Goal: Contribute content: Contribute content

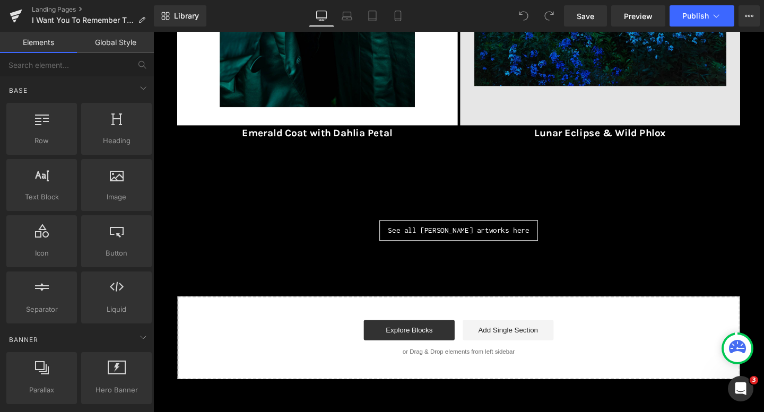
scroll to position [404, 0]
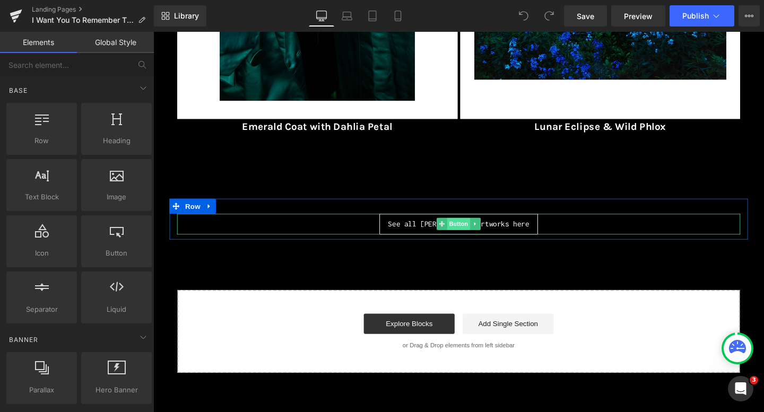
click at [478, 232] on span "Button" at bounding box center [474, 233] width 24 height 13
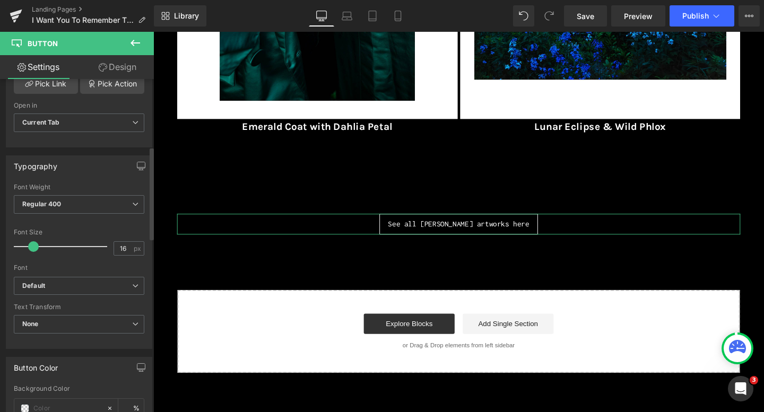
scroll to position [241, 0]
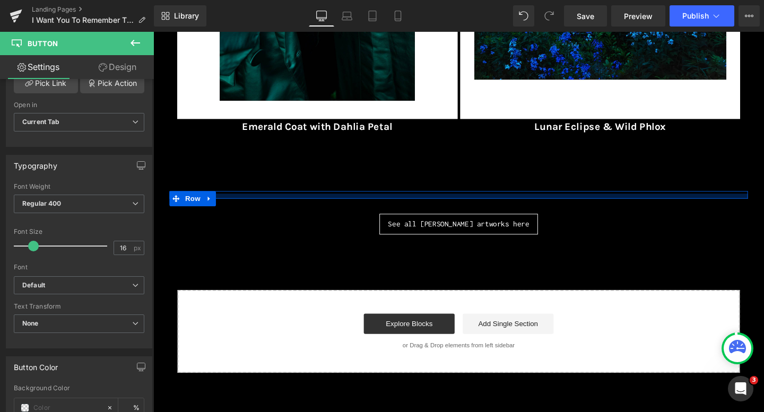
click at [408, 206] on div at bounding box center [474, 204] width 608 height 5
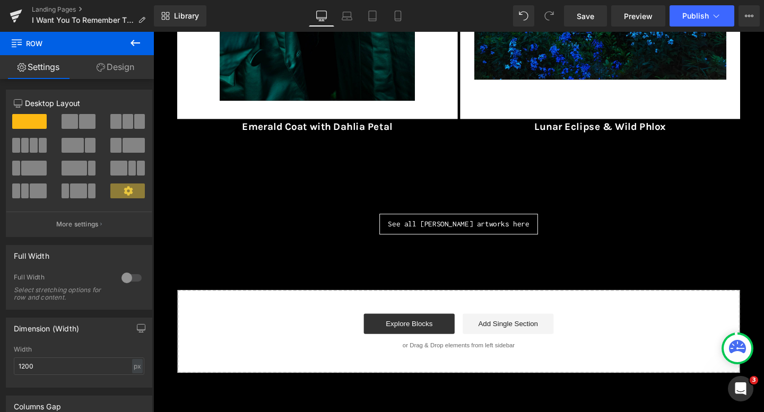
click at [133, 32] on button at bounding box center [135, 43] width 37 height 23
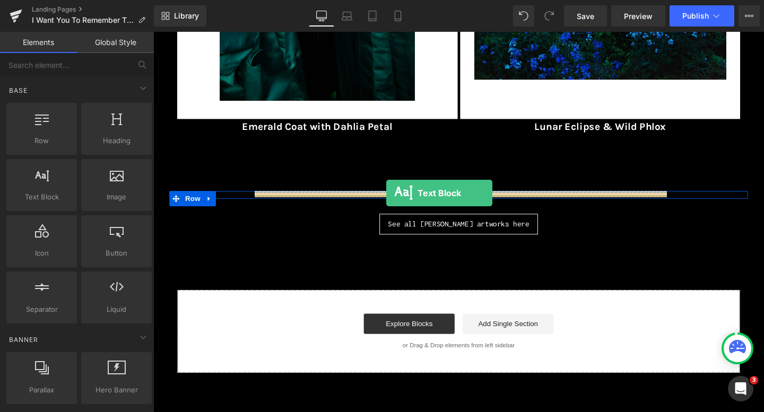
drag, startPoint x: 197, startPoint y: 225, endPoint x: 398, endPoint y: 202, distance: 201.8
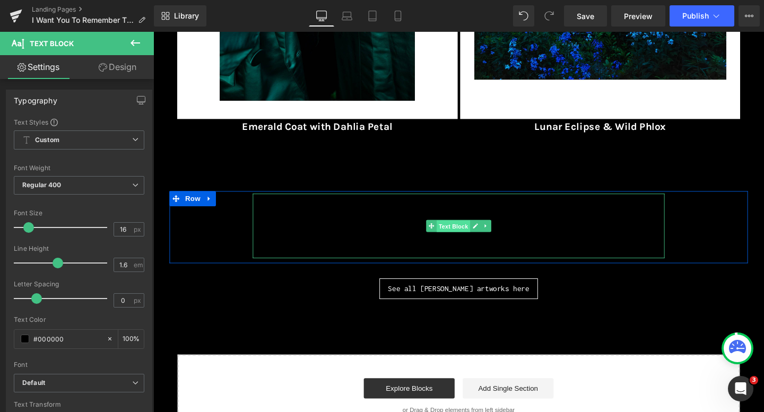
click at [478, 238] on span "Text Block" at bounding box center [468, 236] width 35 height 13
click at [465, 237] on span "Text Block" at bounding box center [468, 236] width 35 height 13
click at [465, 235] on span "Text Block" at bounding box center [468, 236] width 35 height 13
click at [364, 223] on p "Lorem ipsum dolor sit amet, consectetur adipiscing elit, sed do eiusmod tempor …" at bounding box center [474, 236] width 433 height 68
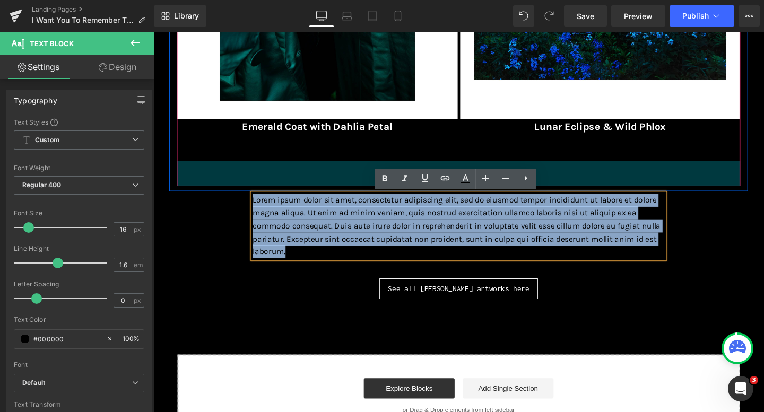
drag, startPoint x: 530, startPoint y: 261, endPoint x: 370, endPoint y: 174, distance: 181.8
click at [370, 174] on div "I Want You To Remember This Forever by Cig Harvey at Alon Zakaim Fine Art 17 Oc…" at bounding box center [474, 84] width 608 height 748
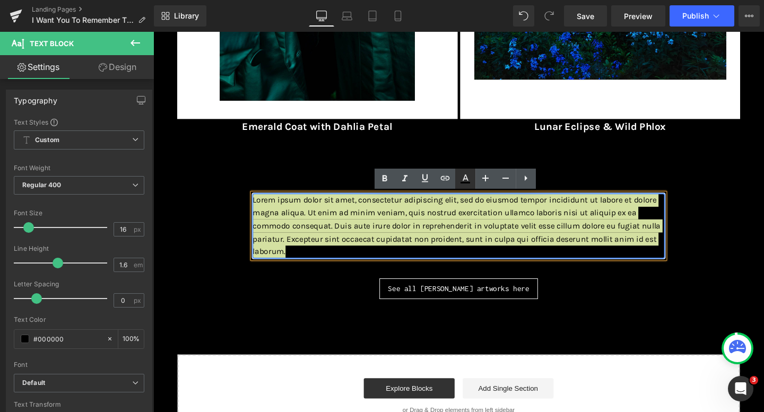
click at [466, 183] on icon at bounding box center [465, 183] width 10 height 2
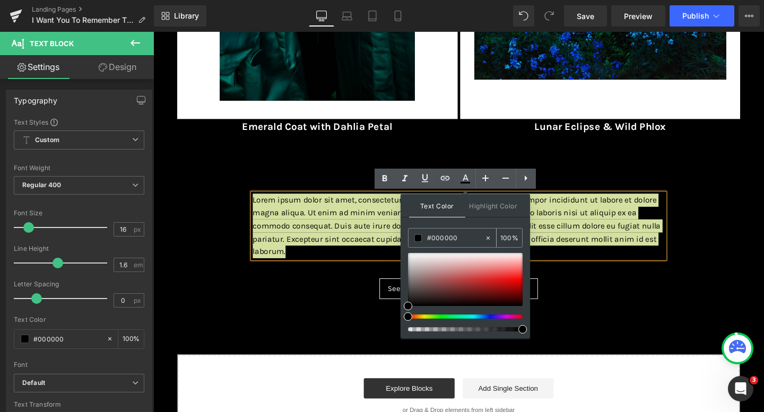
click at [489, 238] on icon at bounding box center [487, 237] width 7 height 7
type input "none"
type input "0"
drag, startPoint x: 456, startPoint y: 238, endPoint x: 415, endPoint y: 239, distance: 41.4
click at [415, 239] on div "none" at bounding box center [446, 238] width 76 height 19
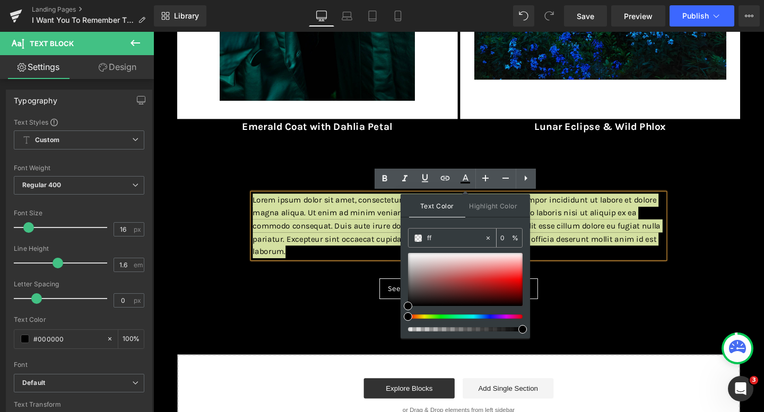
type input "fff"
type input "100"
type input "fffff"
type input "0"
type input "ffffff"
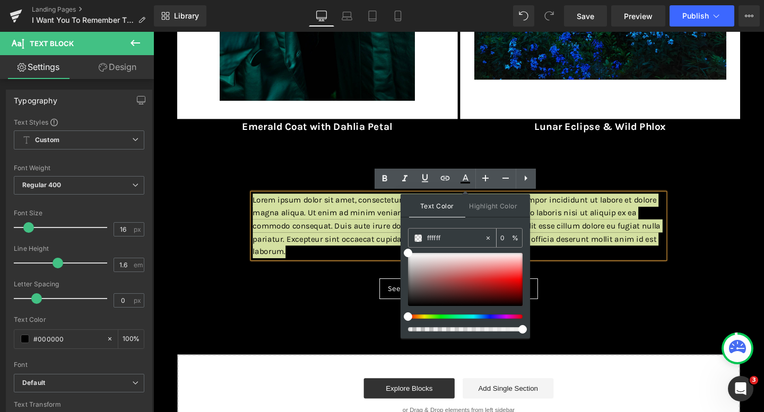
type input "100"
type input "#ffffff"
click at [425, 224] on div "Text Color Highlight Color rgba(255, 255, 255, 1) #ffffff 100 % transparent tra…" at bounding box center [464, 266] width 129 height 144
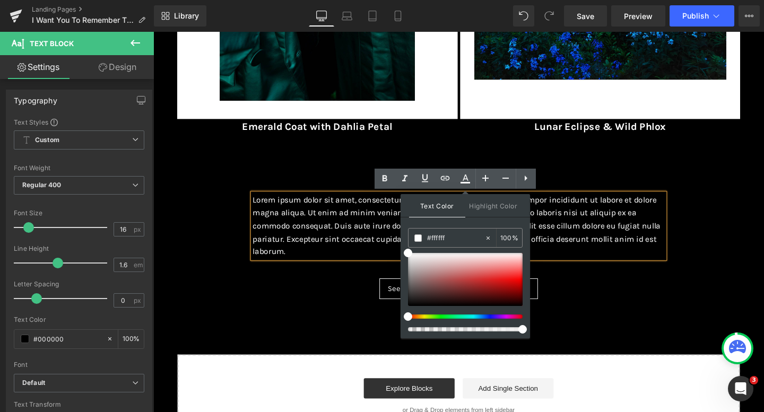
click at [307, 266] on p "Lorem ipsum dolor sit amet, consectetur adipiscing elit, sed do eiusmod tempor …" at bounding box center [474, 236] width 433 height 68
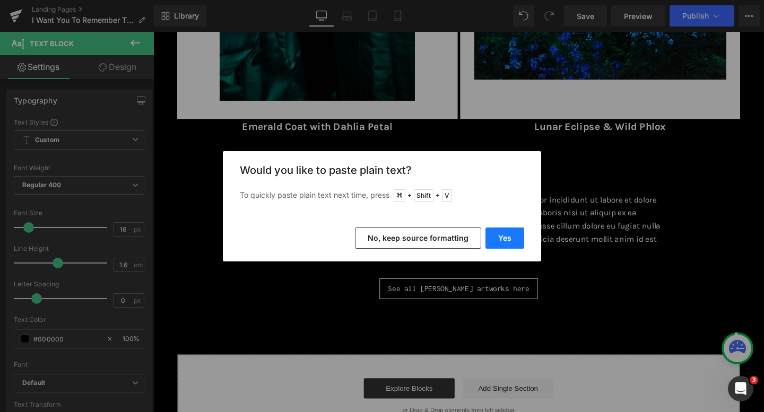
click at [512, 235] on button "Yes" at bounding box center [504, 237] width 39 height 21
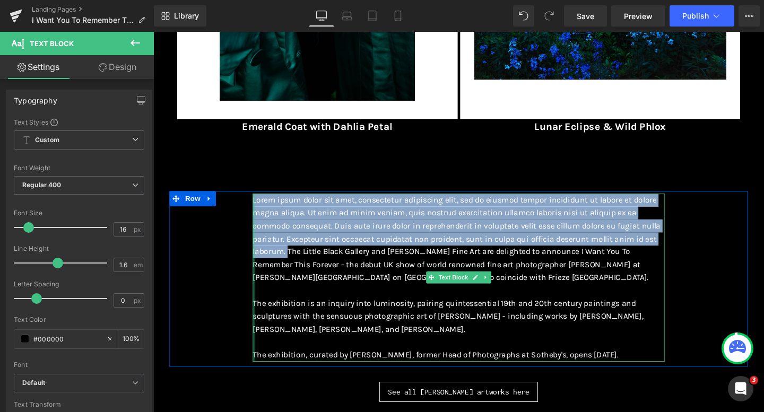
drag, startPoint x: 294, startPoint y: 266, endPoint x: 258, endPoint y: 210, distance: 66.8
click at [258, 210] on div "Lorem ipsum dolor sit amet, consectetur adipiscing elit, sed do eiusmod tempor …" at bounding box center [474, 290] width 433 height 177
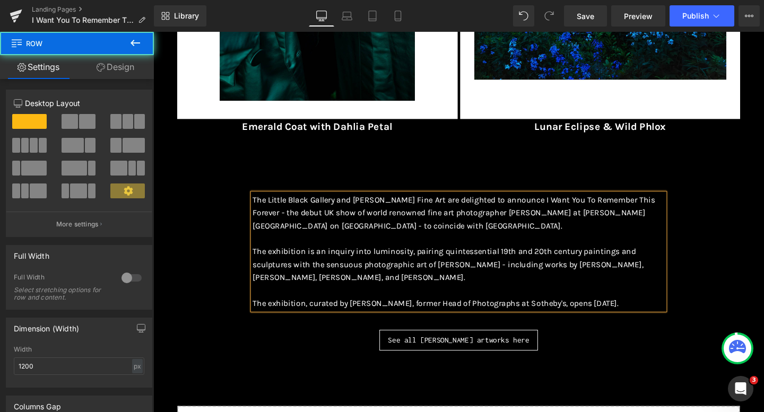
click at [200, 207] on div "Text Block The Little Black Gallery and Alon Zakaim Fine Art are delighted to a…" at bounding box center [474, 264] width 608 height 130
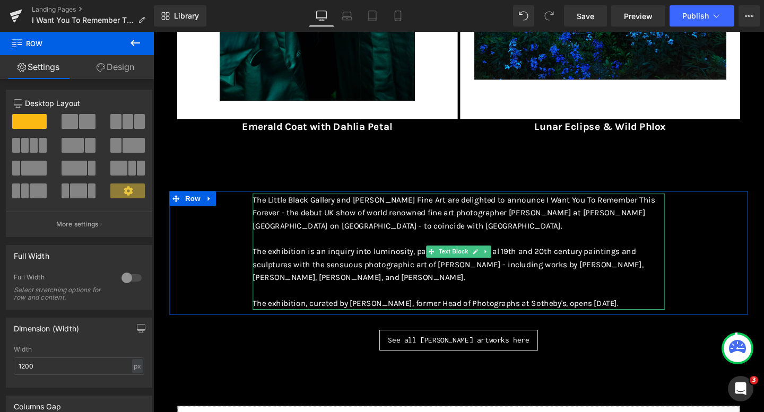
click at [685, 314] on p "The exhibition, curated by Brandei Estes, former Head of Photographs at Sotheby…" at bounding box center [474, 318] width 433 height 14
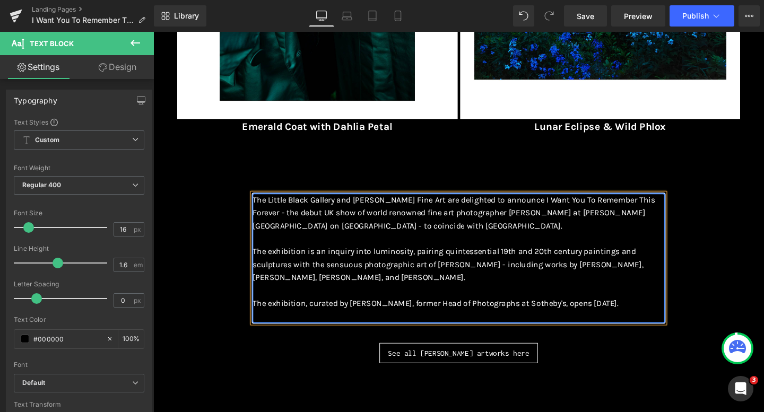
click at [207, 307] on div "Text Block The Little Black Gallery and Alon Zakaim Fine Art are delighted to a…" at bounding box center [474, 271] width 608 height 144
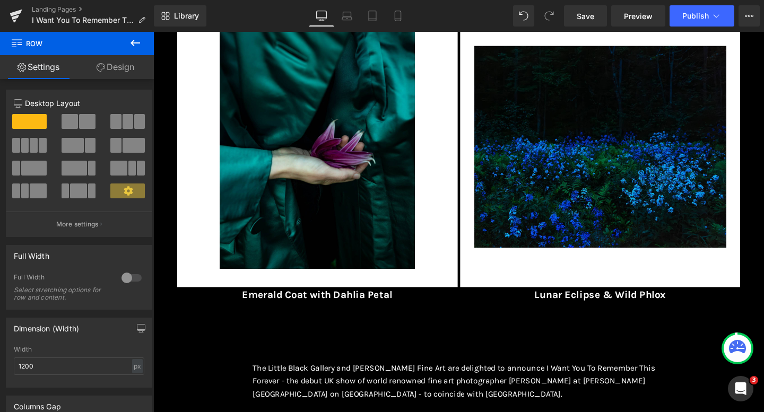
scroll to position [135, 0]
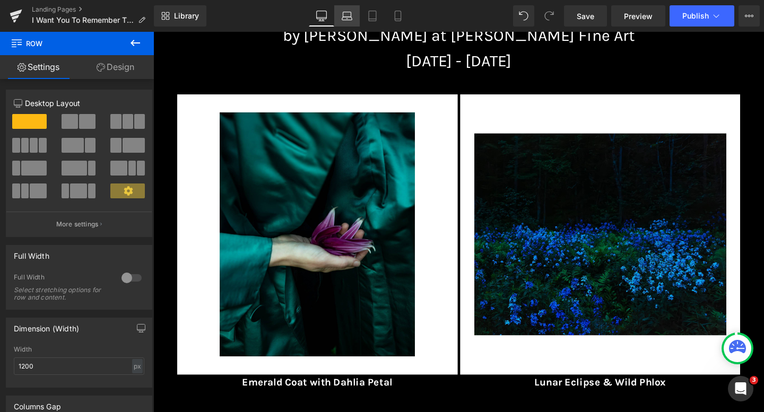
click at [347, 18] on icon at bounding box center [346, 16] width 11 height 11
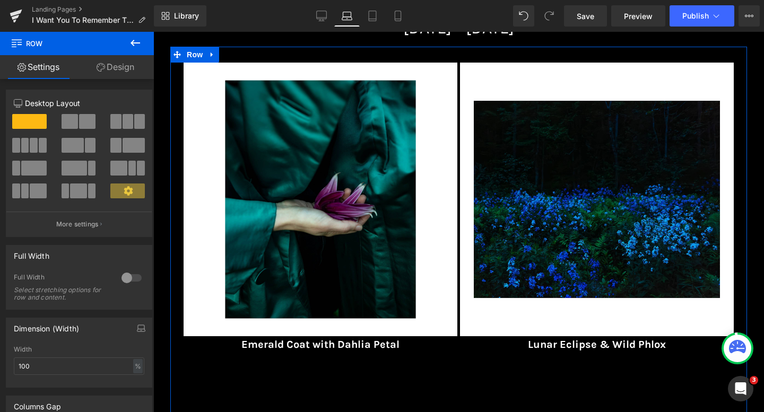
scroll to position [157, 0]
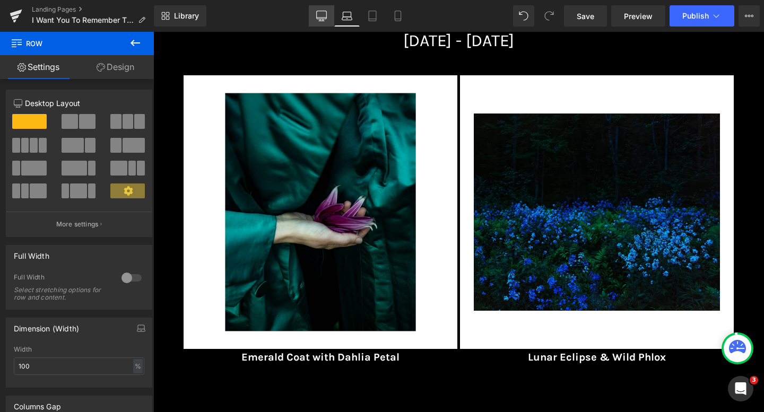
click at [325, 17] on icon at bounding box center [322, 17] width 10 height 0
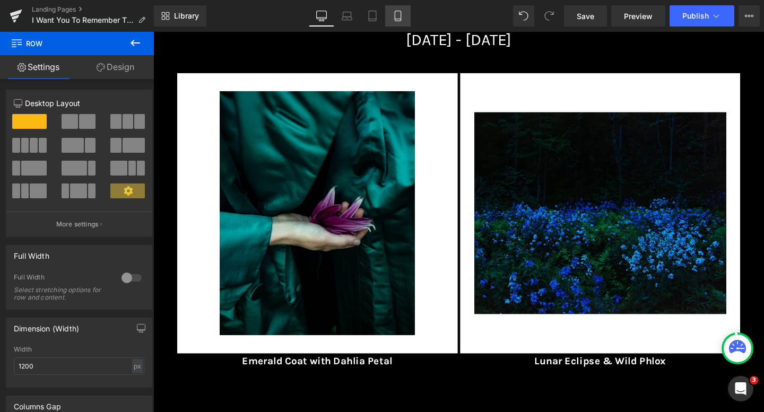
click at [404, 17] on link "Mobile" at bounding box center [397, 15] width 25 height 21
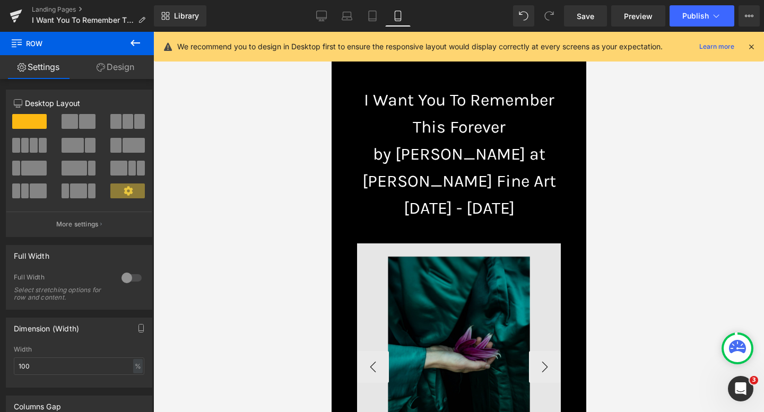
scroll to position [0, 0]
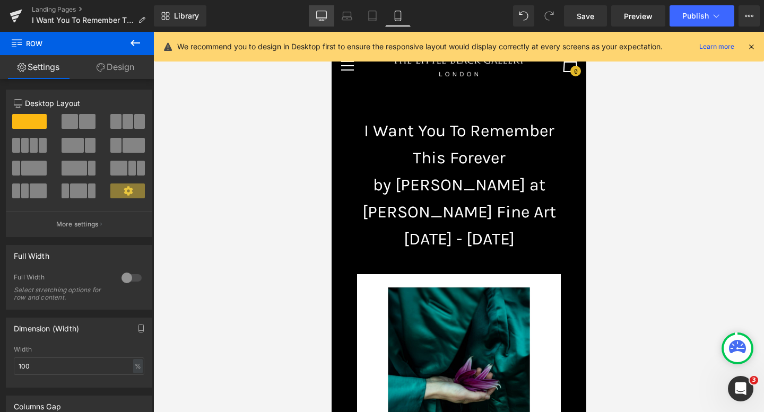
click at [321, 11] on icon at bounding box center [322, 15] width 10 height 8
type input "1200"
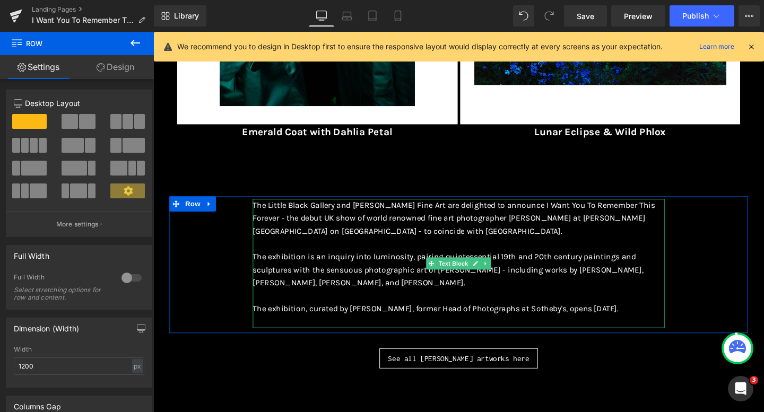
scroll to position [410, 0]
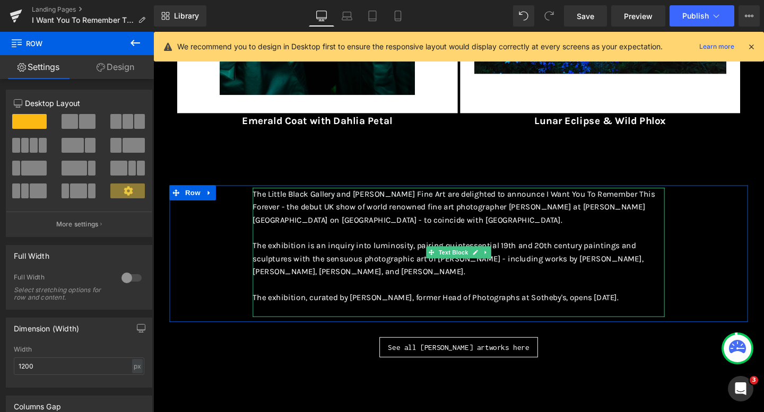
click at [675, 319] on p at bounding box center [474, 325] width 433 height 14
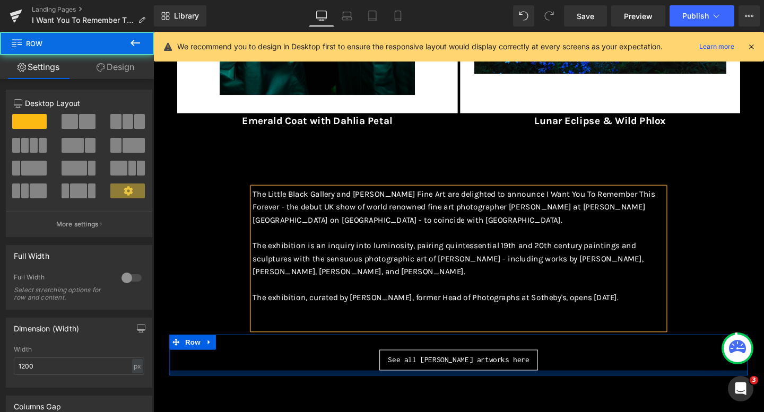
click at [650, 390] on div at bounding box center [474, 390] width 608 height 5
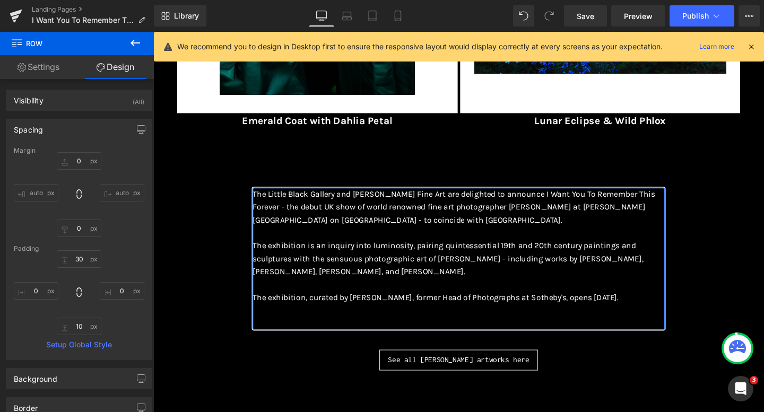
click at [209, 398] on div "I Want You To Remember This Forever by Cig Harvey at Alon Zakaim Fine Art 17 Oc…" at bounding box center [474, 118] width 608 height 829
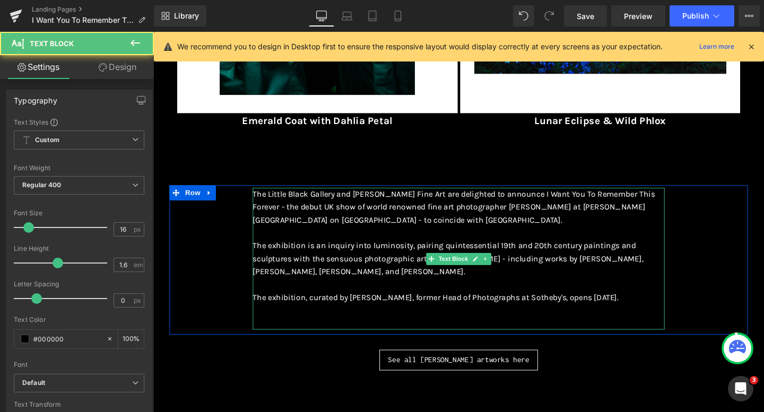
click at [671, 323] on p at bounding box center [474, 325] width 433 height 14
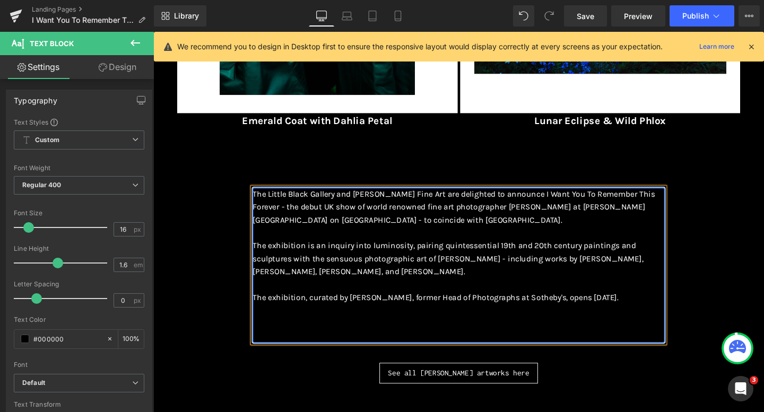
click at [295, 411] on div "I Want You To Remember This Forever by Cig Harvey at Alon Zakaim Fine Art 17 Oc…" at bounding box center [474, 125] width 608 height 843
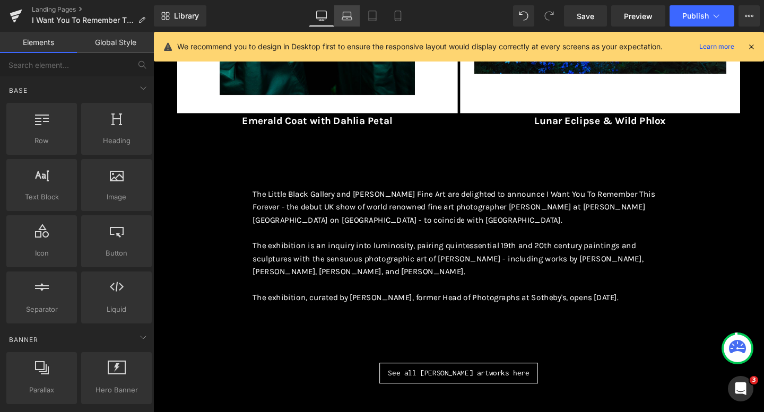
click at [347, 19] on icon at bounding box center [347, 19] width 2 height 0
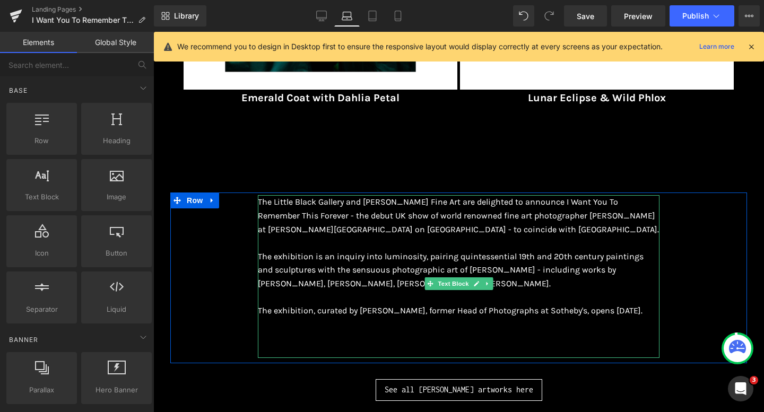
scroll to position [407, 0]
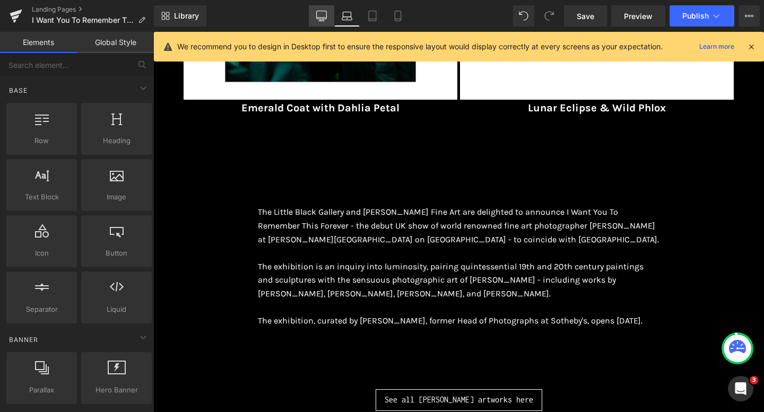
click at [326, 10] on link "Desktop" at bounding box center [321, 15] width 25 height 21
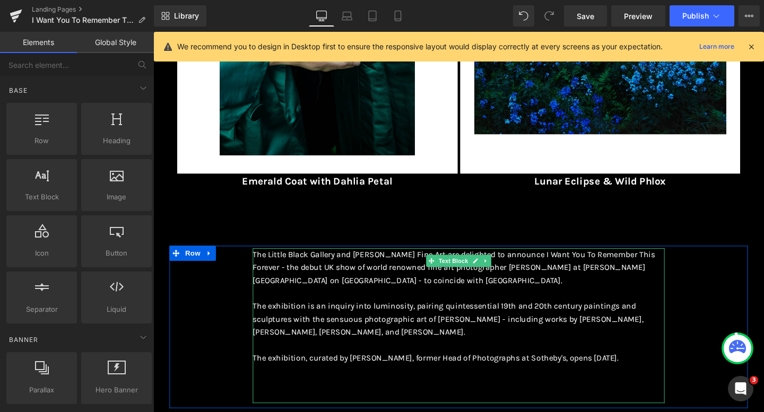
scroll to position [324, 0]
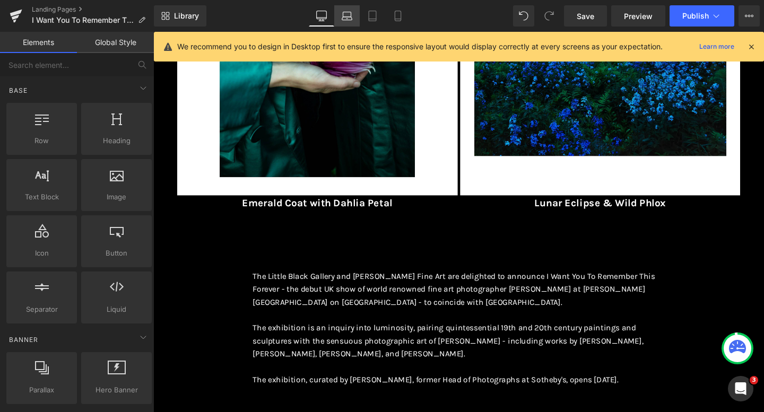
click at [345, 7] on link "Laptop" at bounding box center [346, 15] width 25 height 21
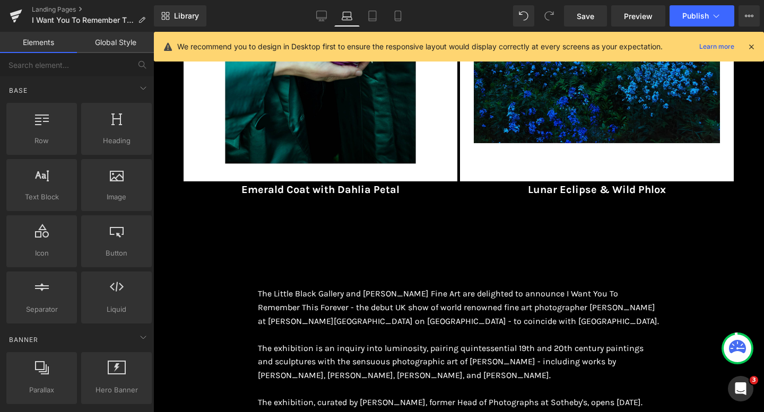
scroll to position [323, 0]
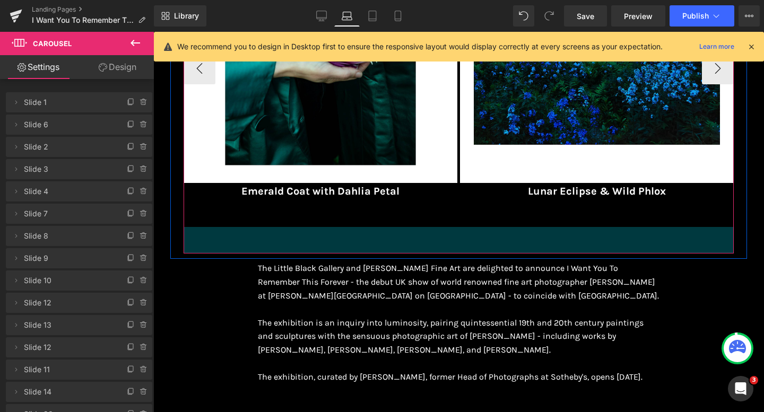
drag, startPoint x: 430, startPoint y: 262, endPoint x: 416, endPoint y: 235, distance: 30.4
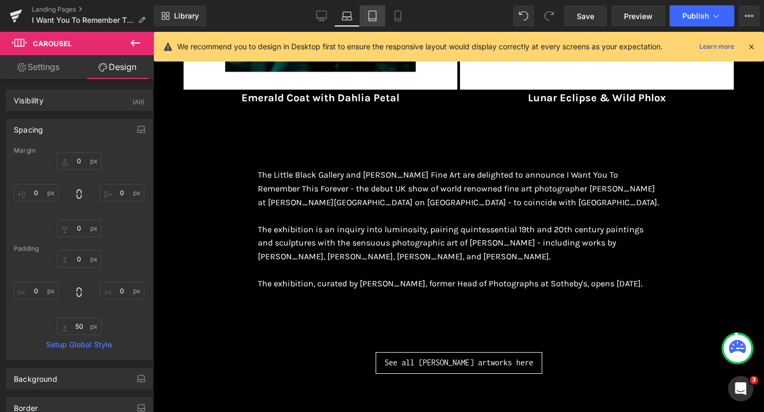
click at [372, 15] on icon at bounding box center [372, 16] width 11 height 11
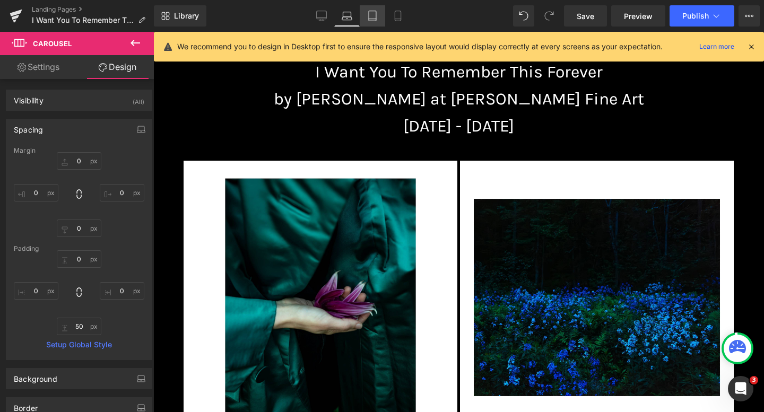
type input "0"
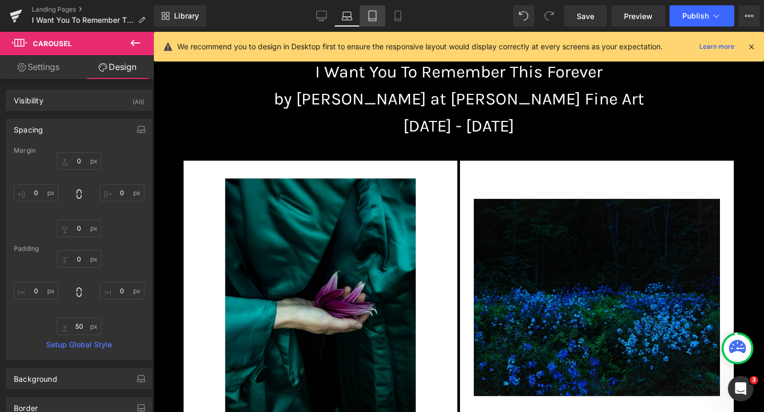
type input "0"
type input "50.1127"
type input "0"
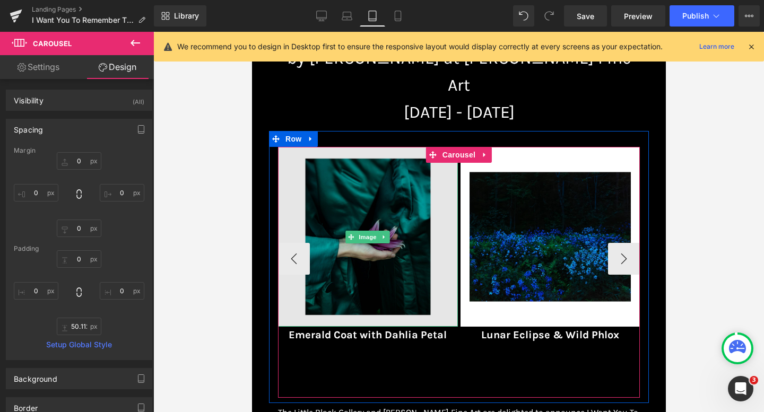
scroll to position [207, 0]
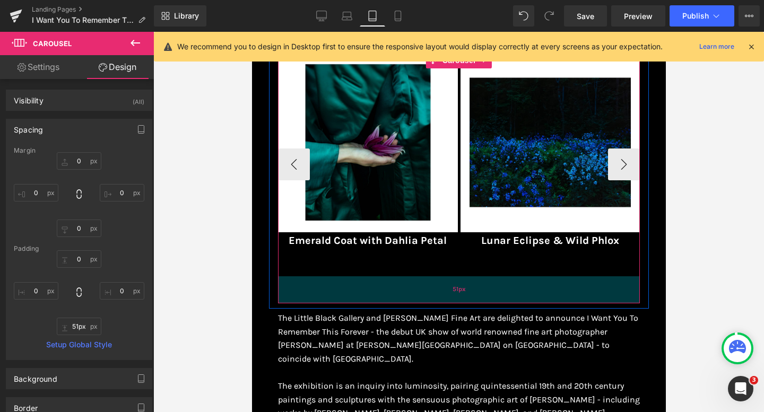
type input "50px"
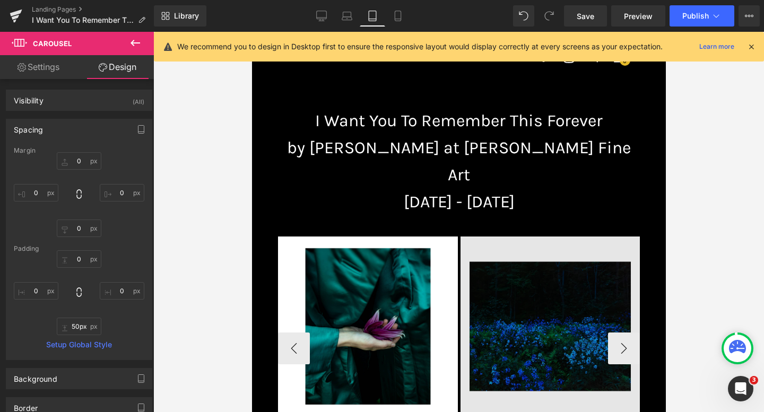
scroll to position [16, 0]
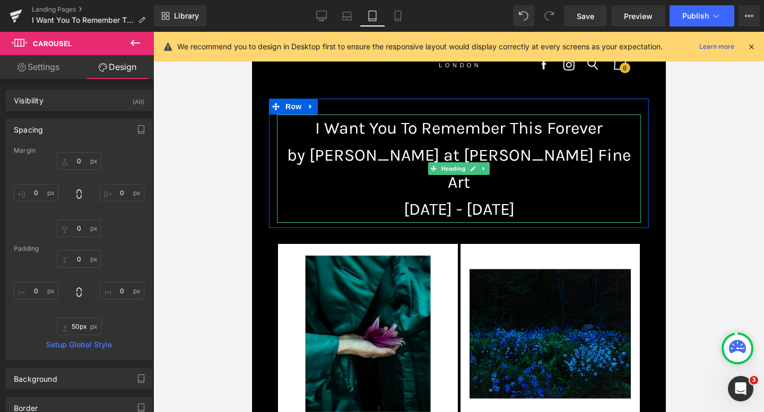
click at [588, 196] on h1 "17 October - 21 November 2025" at bounding box center [458, 209] width 364 height 27
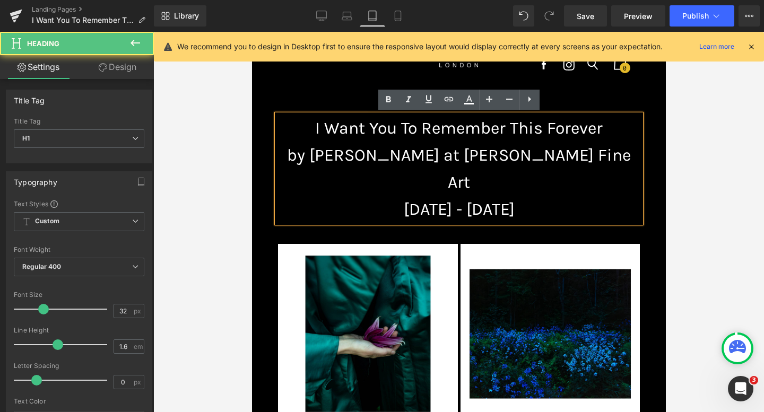
click at [586, 196] on h1 "17 October - 21 November 2025" at bounding box center [458, 209] width 364 height 27
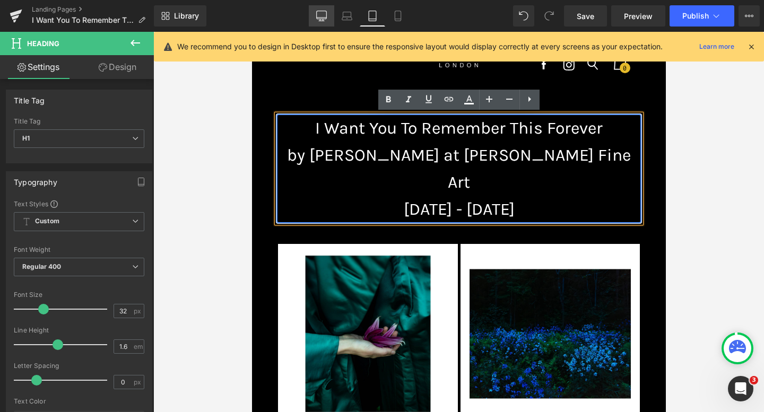
click at [319, 19] on icon at bounding box center [322, 15] width 10 height 8
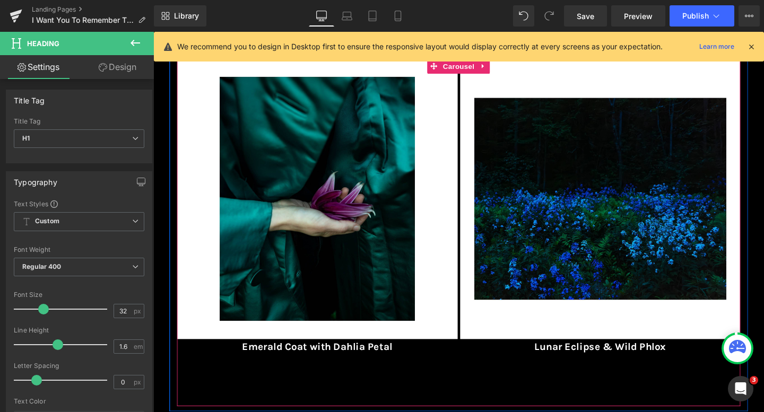
scroll to position [162, 0]
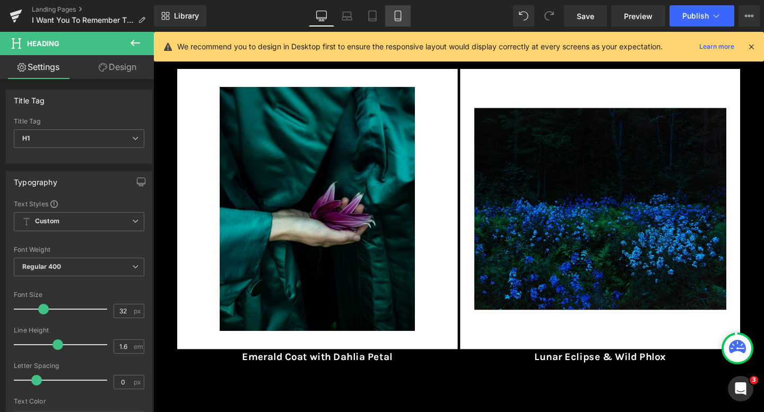
click at [401, 14] on icon at bounding box center [397, 16] width 11 height 11
type input "100"
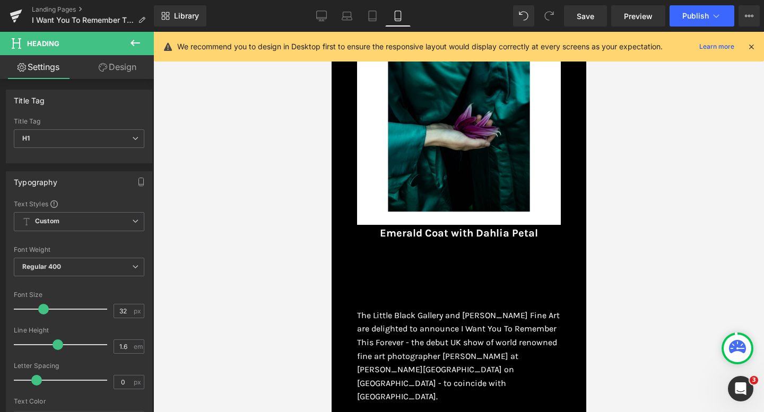
scroll to position [251, 0]
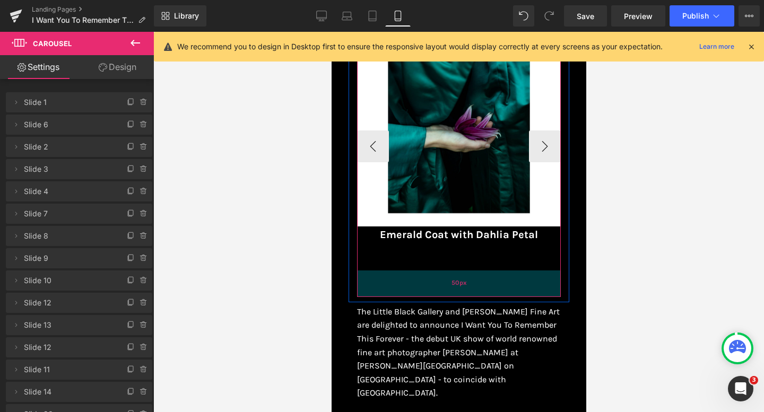
drag, startPoint x: 454, startPoint y: 325, endPoint x: 452, endPoint y: 320, distance: 5.7
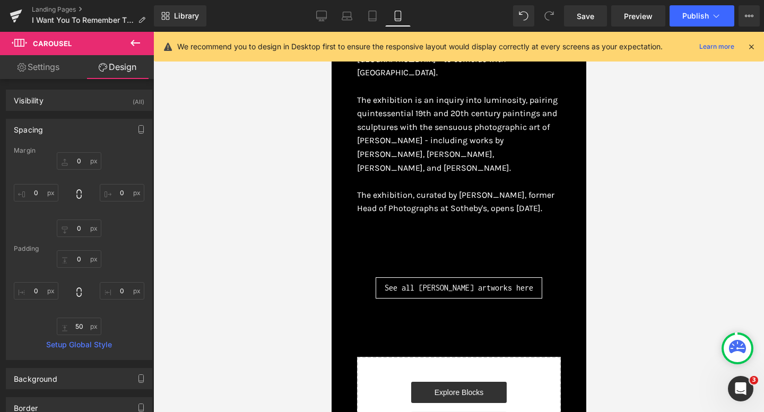
scroll to position [603, 0]
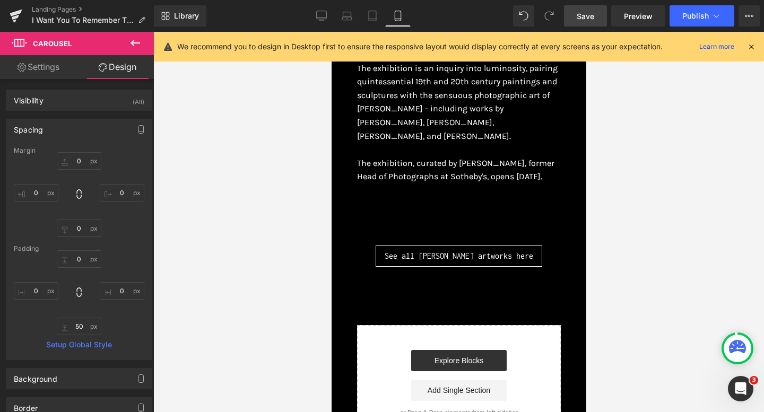
click at [587, 22] on link "Save" at bounding box center [585, 15] width 43 height 21
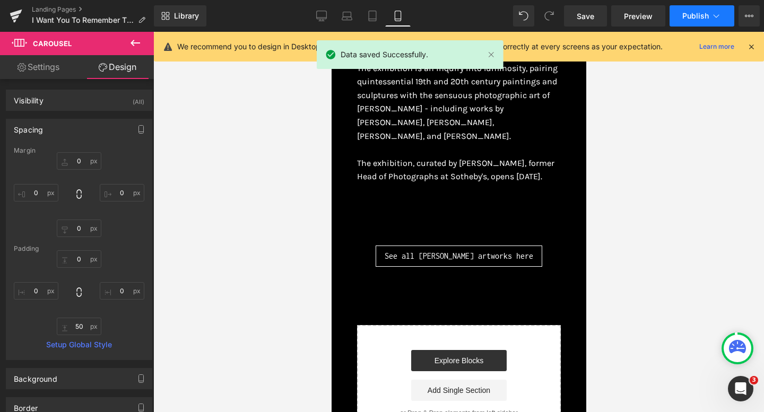
click at [681, 17] on button "Publish" at bounding box center [701, 15] width 65 height 21
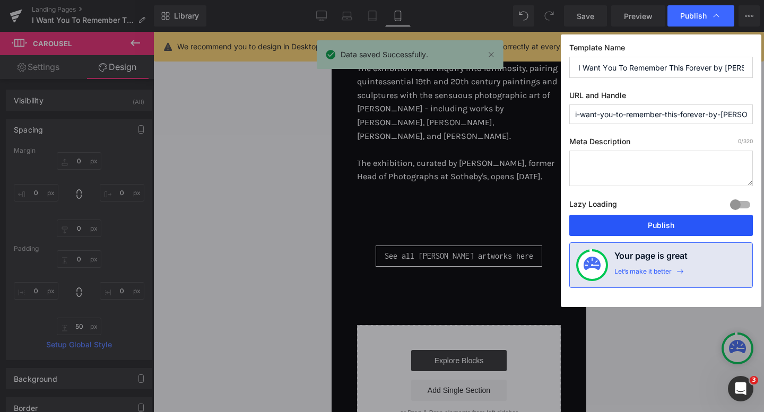
click at [662, 219] on button "Publish" at bounding box center [660, 225] width 183 height 21
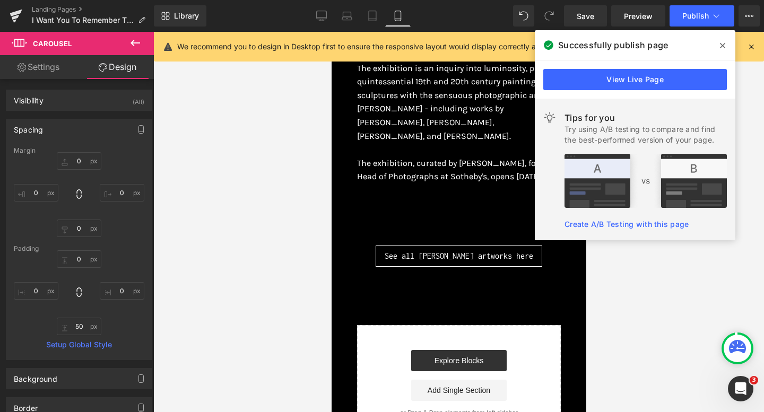
click at [722, 50] on span at bounding box center [722, 45] width 17 height 17
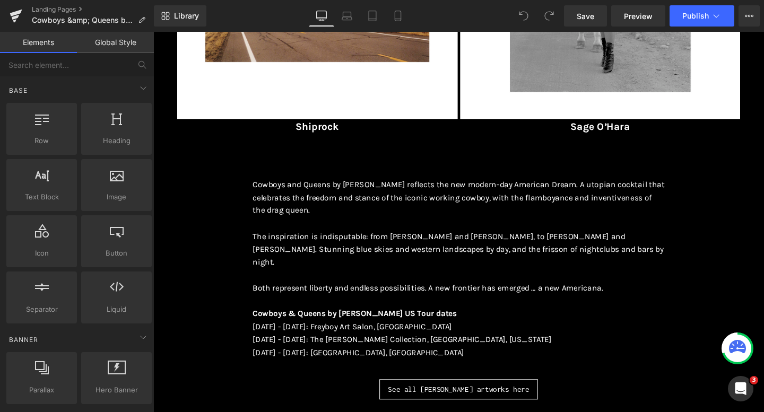
scroll to position [350, 0]
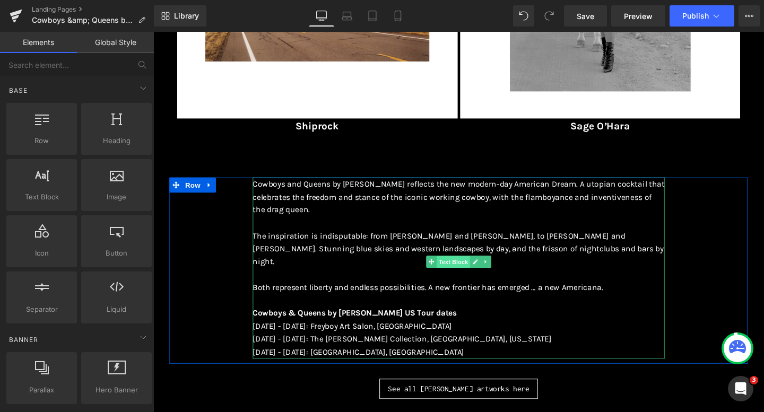
click at [461, 272] on span "Text Block" at bounding box center [468, 273] width 35 height 13
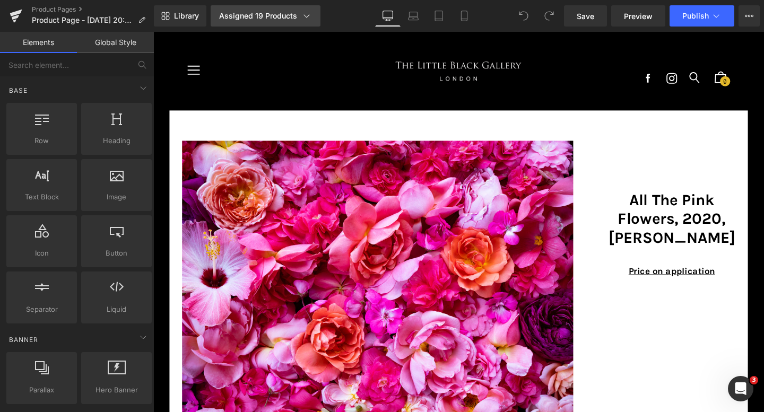
click at [260, 14] on div "Assigned 19 Products" at bounding box center [265, 16] width 93 height 11
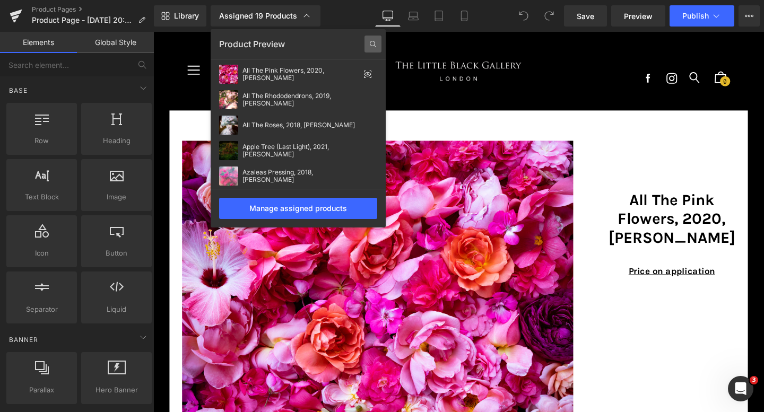
click at [372, 44] on icon at bounding box center [372, 44] width 17 height 17
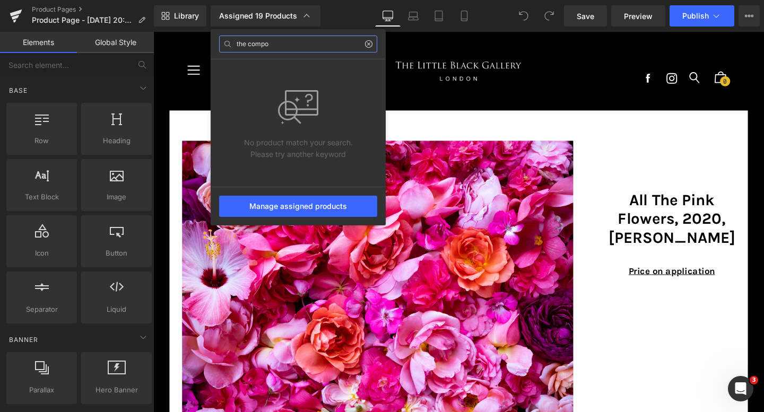
type input "the compo"
click at [367, 44] on icon at bounding box center [368, 44] width 8 height 8
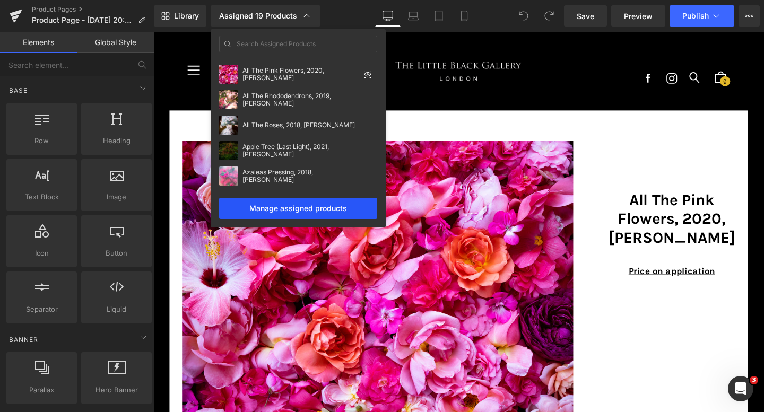
click at [282, 211] on div "Manage assigned products" at bounding box center [298, 208] width 158 height 21
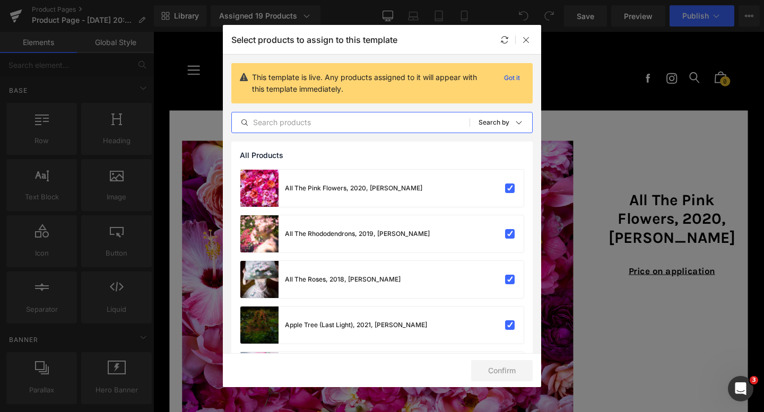
click at [335, 128] on input "text" at bounding box center [351, 122] width 238 height 13
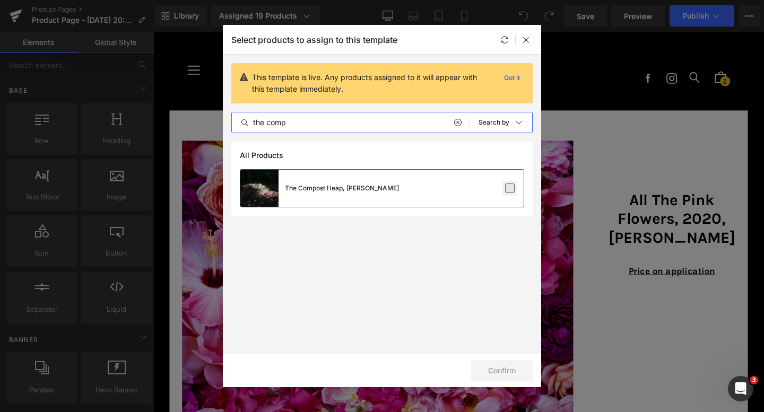
type input "the comp"
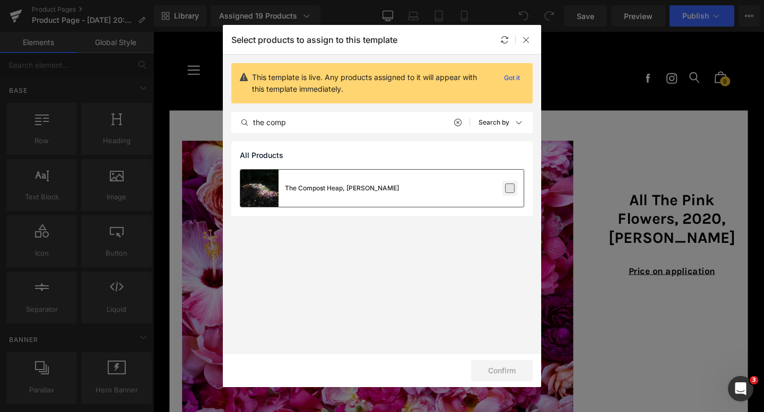
click at [510, 187] on label at bounding box center [510, 188] width 10 height 10
click at [510, 188] on input "checkbox" at bounding box center [510, 188] width 0 height 0
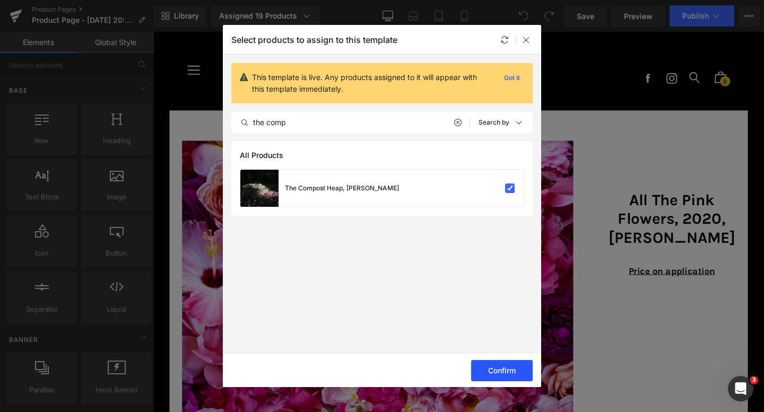
click at [503, 371] on button "Confirm" at bounding box center [502, 370] width 62 height 21
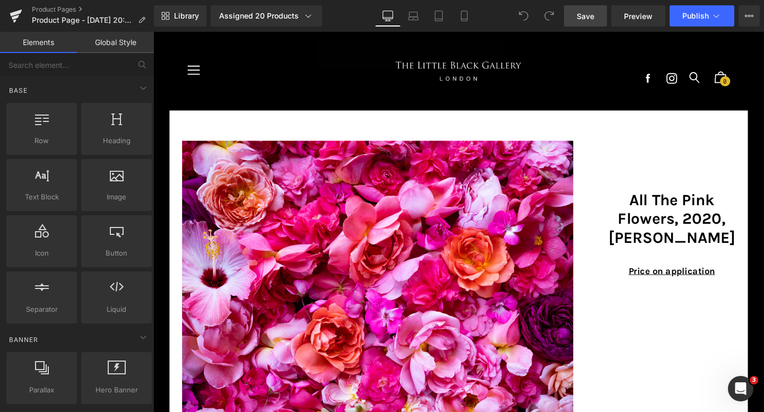
click at [592, 14] on span "Save" at bounding box center [584, 16] width 17 height 11
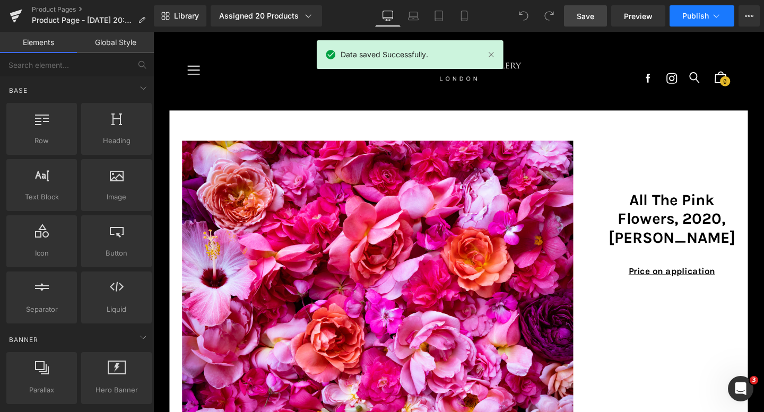
click at [688, 21] on button "Publish" at bounding box center [701, 15] width 65 height 21
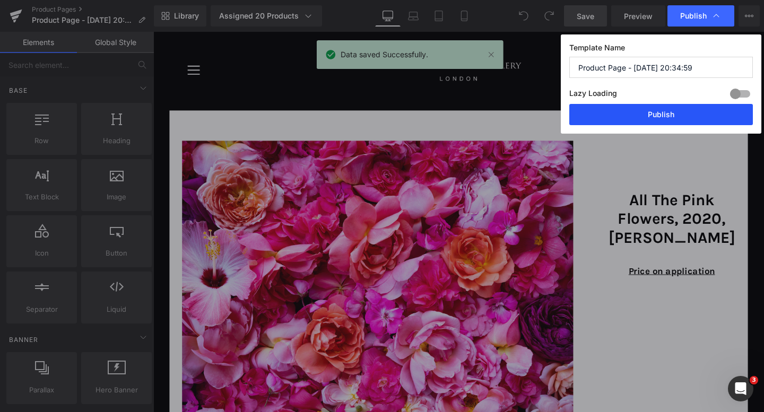
click at [624, 117] on button "Publish" at bounding box center [660, 114] width 183 height 21
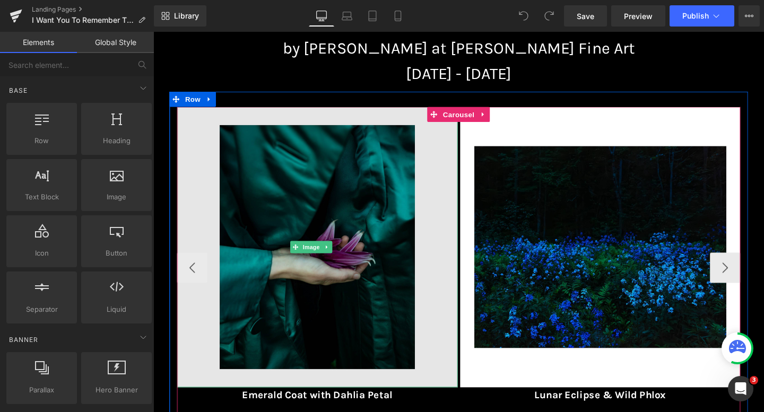
scroll to position [125, 0]
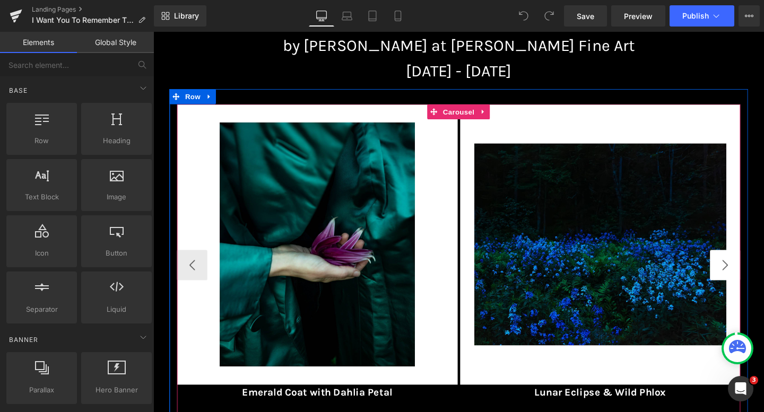
click at [747, 283] on button "›" at bounding box center [754, 277] width 32 height 32
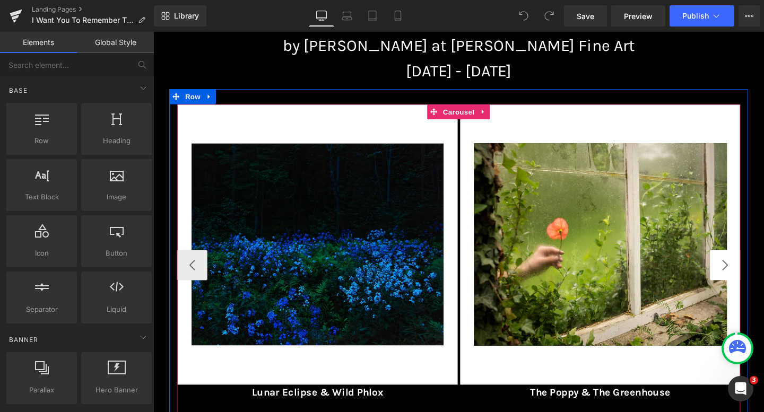
click at [747, 283] on button "›" at bounding box center [754, 277] width 32 height 32
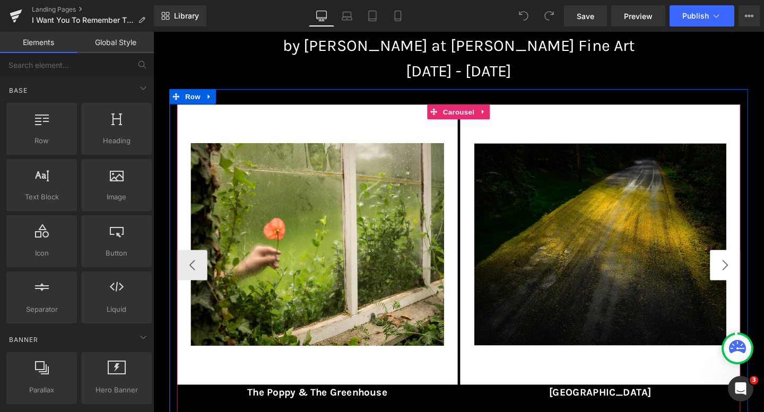
click at [747, 283] on button "›" at bounding box center [754, 277] width 32 height 32
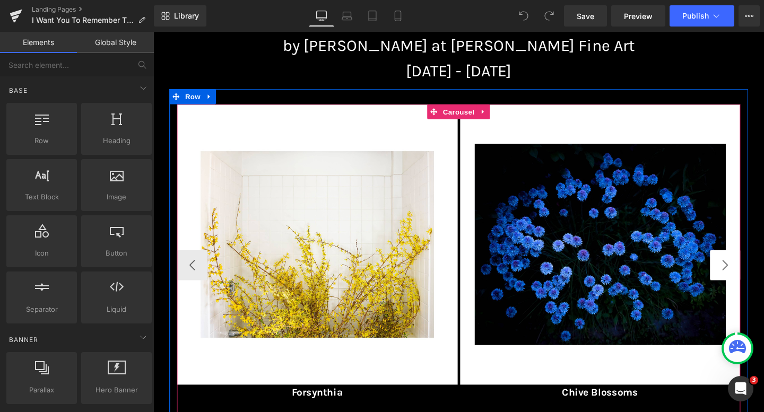
click at [747, 283] on button "›" at bounding box center [754, 277] width 32 height 32
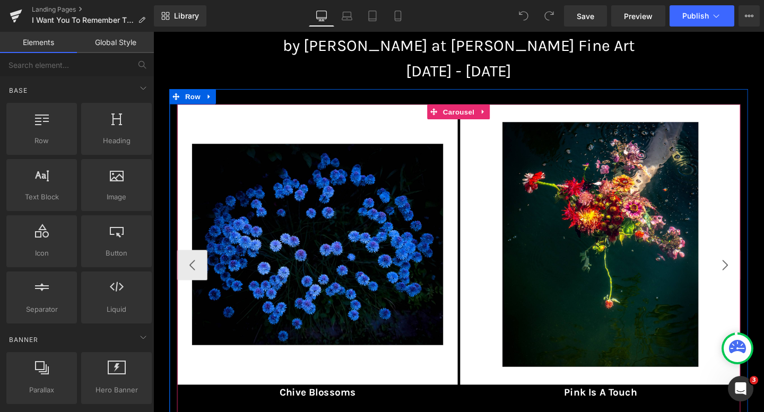
click at [747, 283] on button "›" at bounding box center [754, 277] width 32 height 32
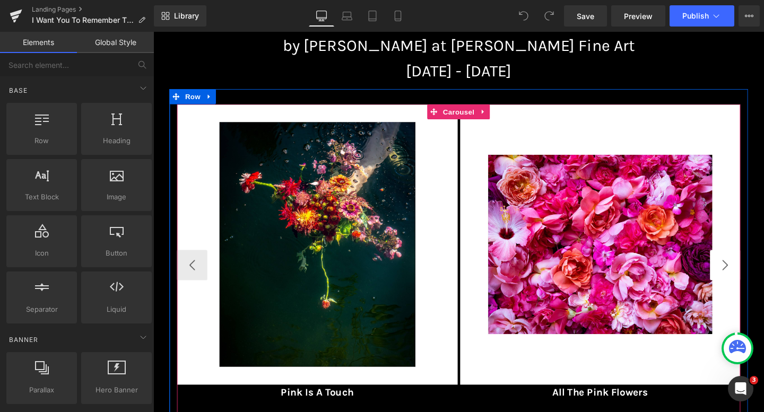
click at [747, 283] on button "›" at bounding box center [754, 277] width 32 height 32
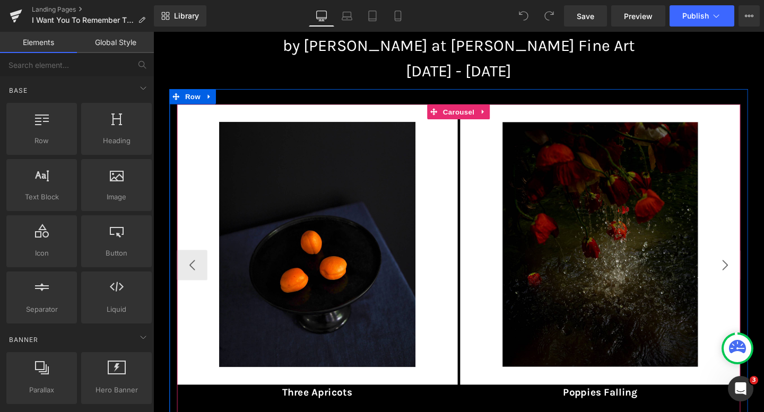
click at [747, 283] on button "›" at bounding box center [754, 277] width 32 height 32
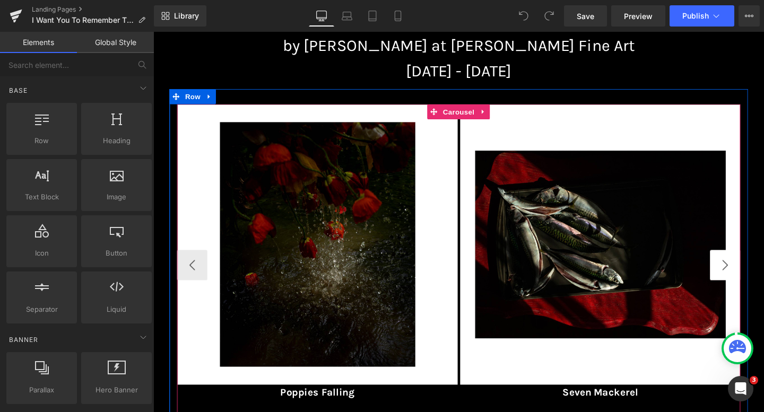
click at [747, 283] on button "›" at bounding box center [754, 277] width 32 height 32
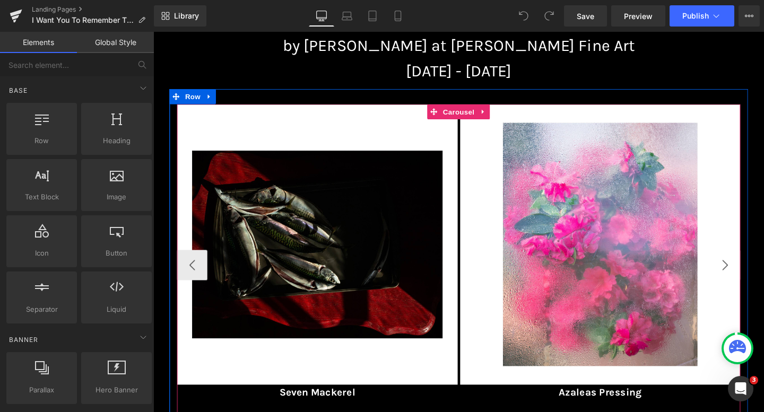
click at [747, 283] on button "›" at bounding box center [754, 277] width 32 height 32
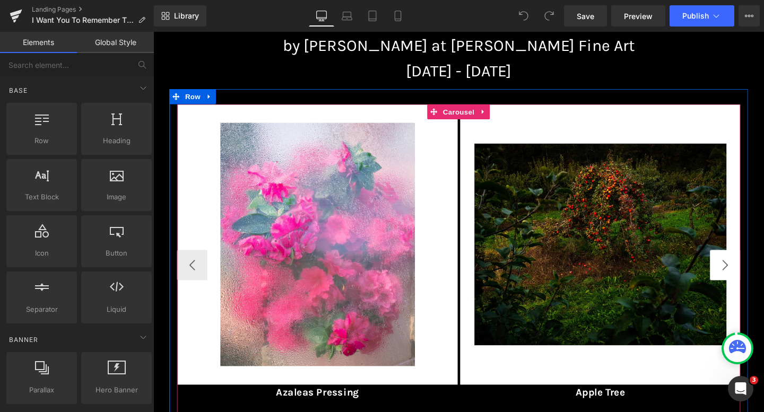
click at [747, 283] on button "›" at bounding box center [754, 277] width 32 height 32
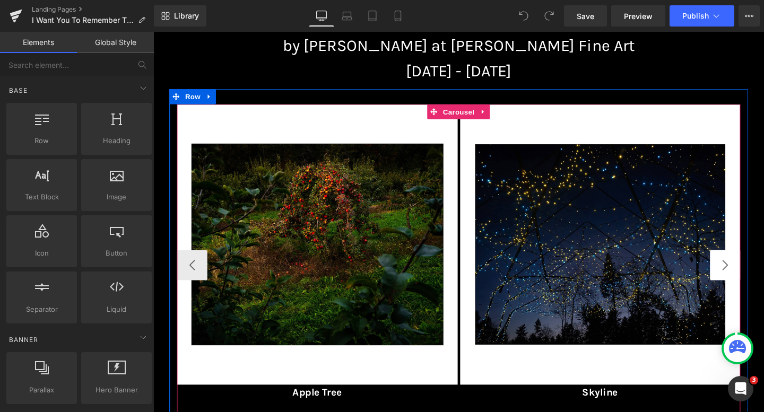
click at [747, 283] on button "›" at bounding box center [754, 277] width 32 height 32
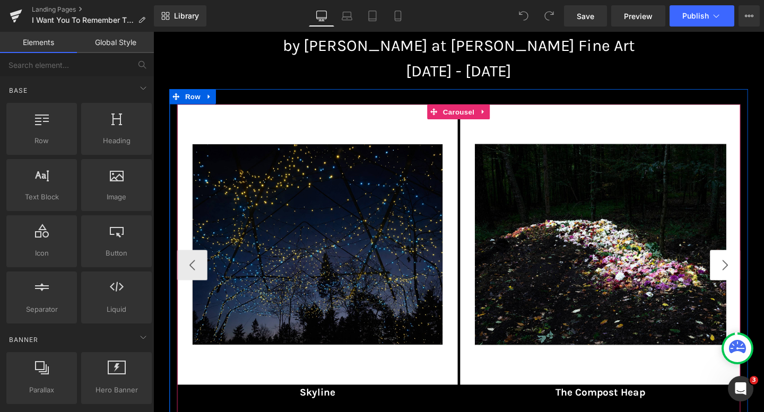
click at [747, 283] on button "›" at bounding box center [754, 277] width 32 height 32
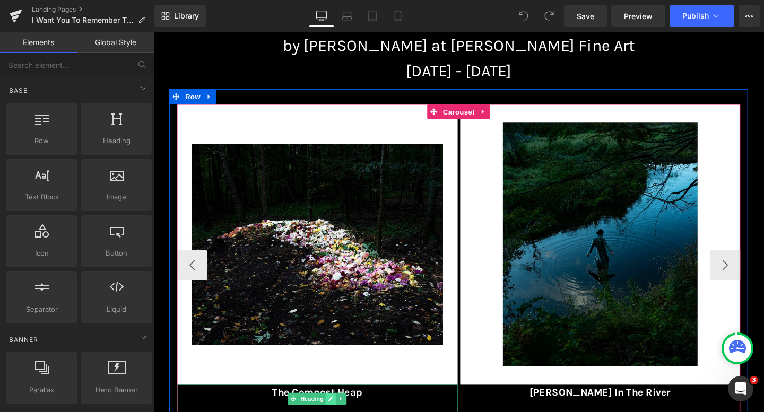
click at [344, 411] on link at bounding box center [339, 417] width 11 height 13
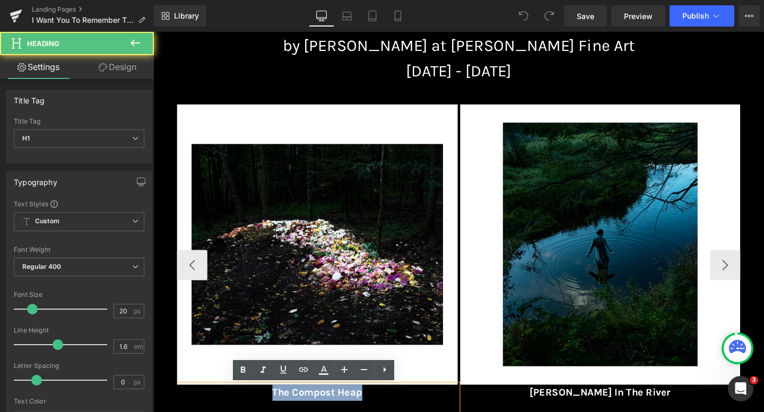
drag, startPoint x: 381, startPoint y: 410, endPoint x: 275, endPoint y: 411, distance: 106.1
click at [275, 410] on h1 "The Compost Heap" at bounding box center [325, 411] width 295 height 17
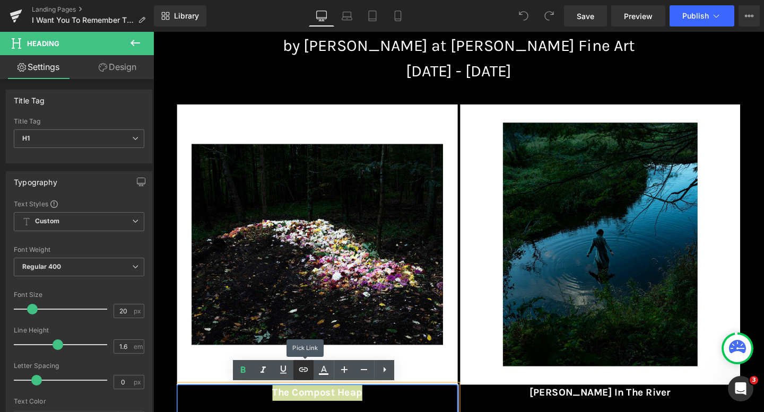
click at [310, 372] on link at bounding box center [303, 370] width 20 height 20
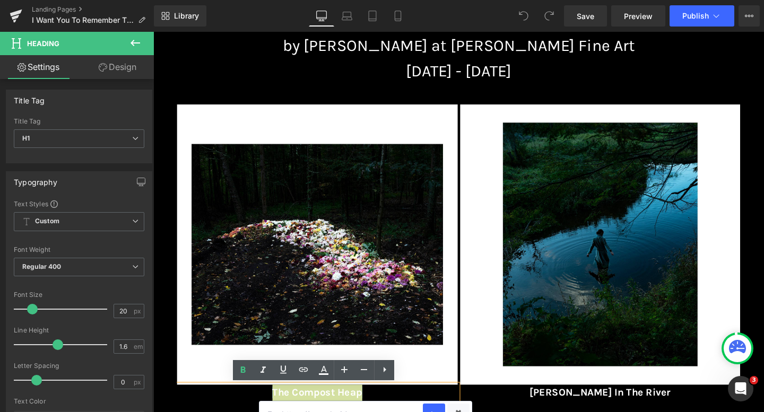
click at [321, 407] on input "text" at bounding box center [340, 414] width 163 height 27
paste input "https://www.thelittleblackgallery.com/products/the-compost-heap-cig-harvey"
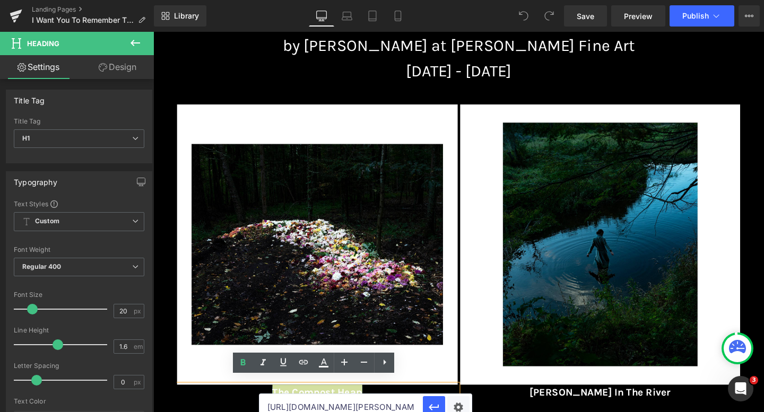
scroll to position [0, 159]
type input "https://www.thelittleblackgallery.com/products/the-compost-heap-cig-harvey"
click at [431, 405] on icon "button" at bounding box center [433, 407] width 10 height 6
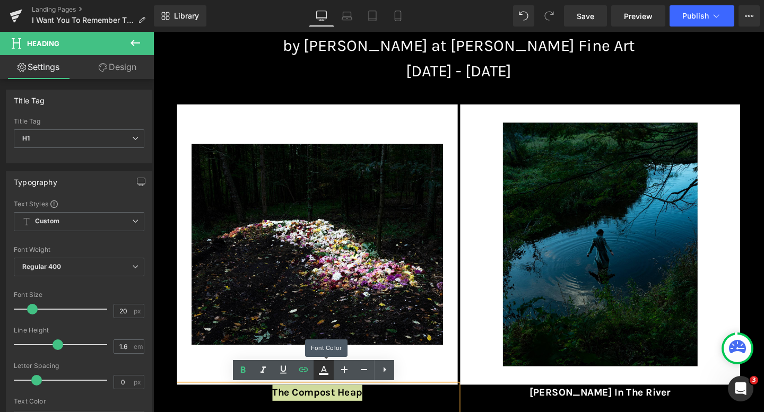
click at [325, 377] on link at bounding box center [323, 370] width 20 height 20
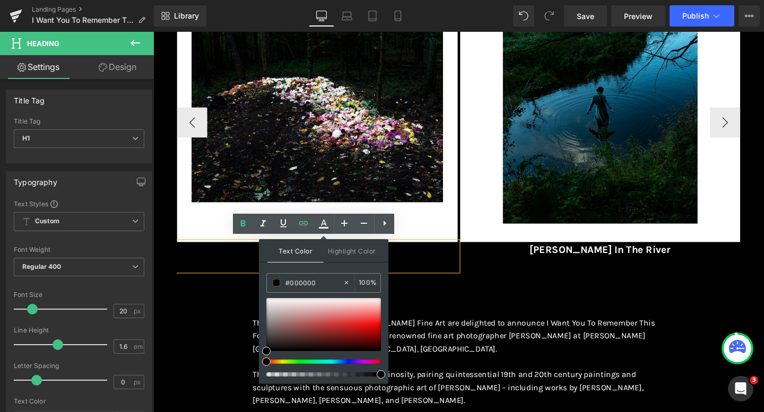
scroll to position [280, 0]
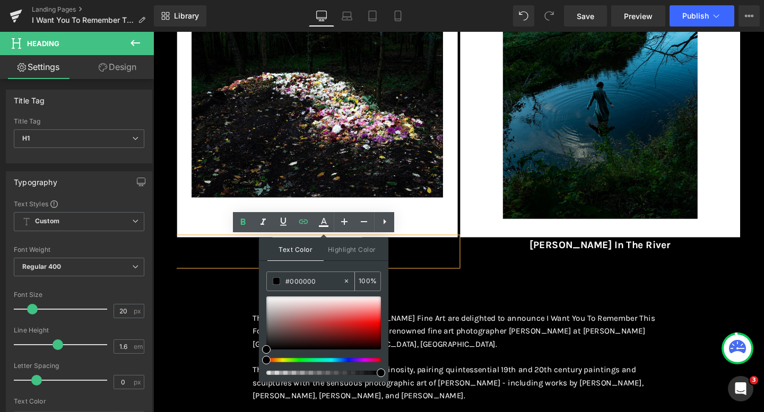
click at [345, 279] on icon at bounding box center [346, 280] width 7 height 7
type input "none"
type input "0"
click at [323, 281] on input "none" at bounding box center [313, 281] width 57 height 12
type input "n"
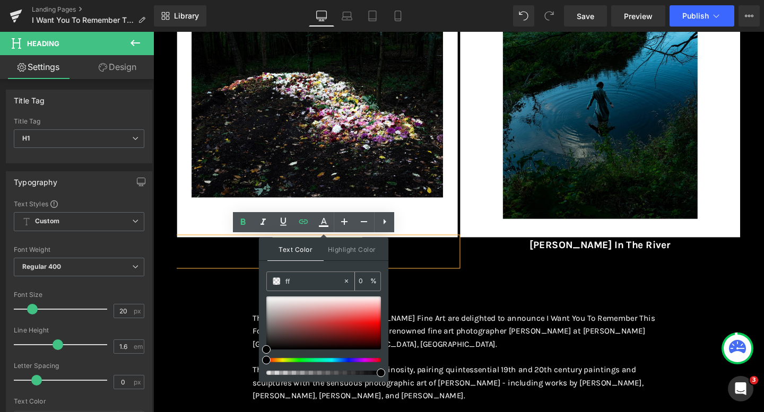
type input "fff"
type input "100"
type input "fffff"
type input "0"
type input "ffffff"
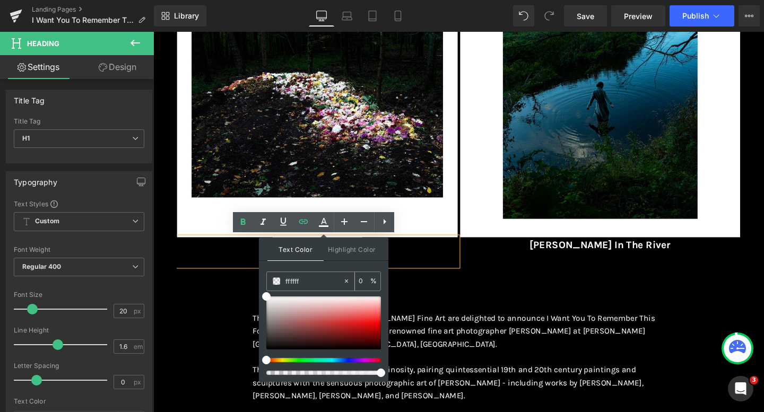
type input "100"
type input "#ffffff"
click at [319, 266] on div "Text Color Highlight Color rgba(255, 255, 255, 1) #ffffff 100 % transparent tra…" at bounding box center [323, 310] width 129 height 144
click at [464, 311] on div "Image Emerald Coat with Dahlia Petal Heading Image Lunar Eclipse & Wild Phlox" at bounding box center [474, 135] width 592 height 365
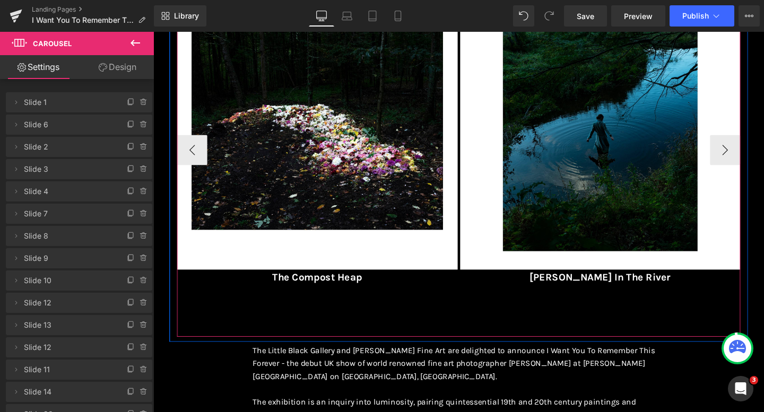
scroll to position [201, 0]
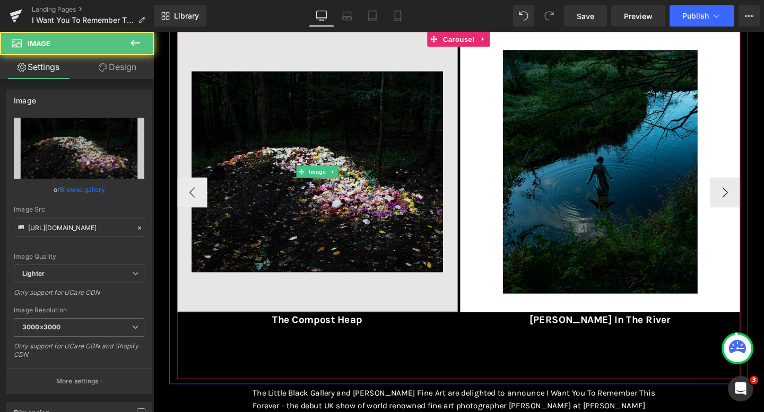
click at [336, 186] on img at bounding box center [325, 179] width 295 height 295
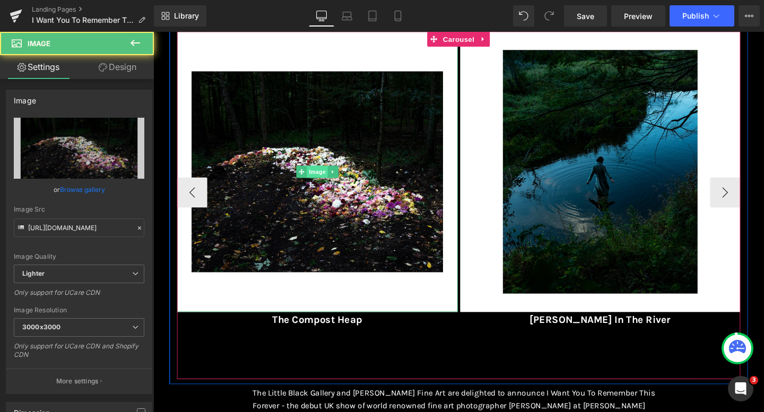
click at [330, 178] on span "Image" at bounding box center [325, 179] width 22 height 13
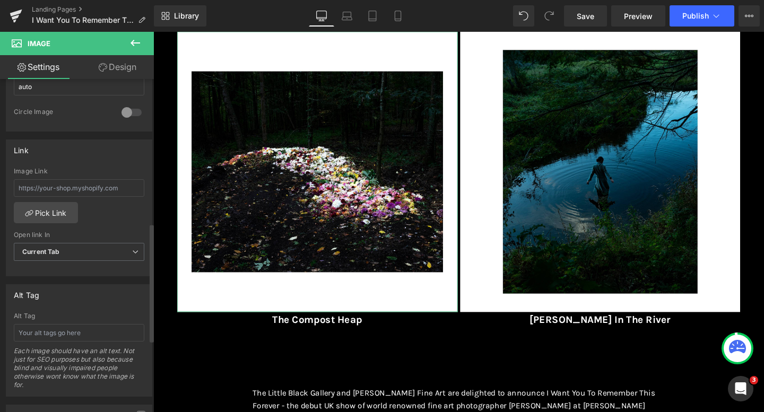
scroll to position [411, 0]
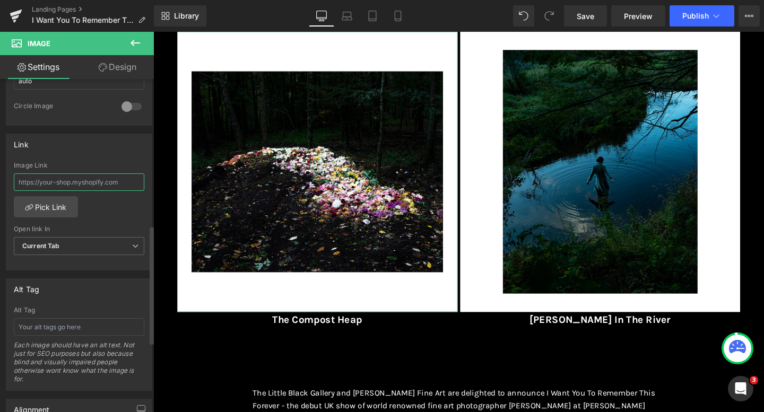
click at [31, 180] on input "text" at bounding box center [79, 181] width 130 height 17
paste input "https://www.thelittleblackgallery.com/products/the-compost-heap-cig-harvey"
type input "https://www.thelittleblackgallery.com/products/the-compost-heap-cig-harvey"
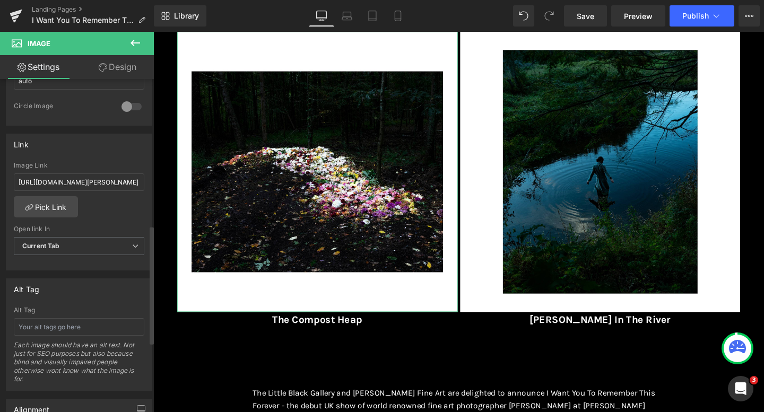
click at [77, 142] on div "Link" at bounding box center [78, 144] width 145 height 20
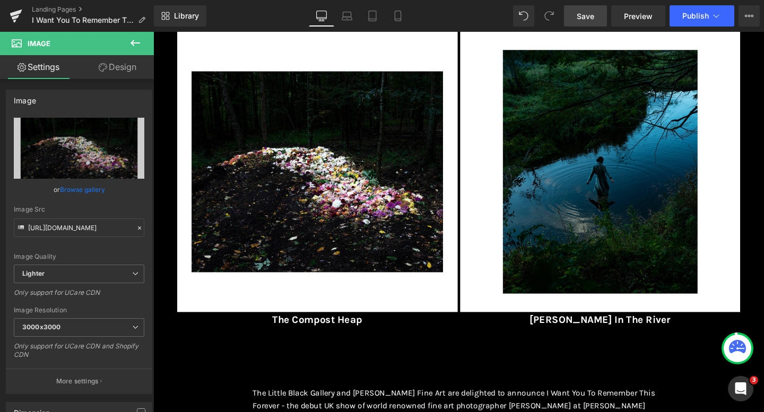
click at [577, 20] on span "Save" at bounding box center [584, 16] width 17 height 11
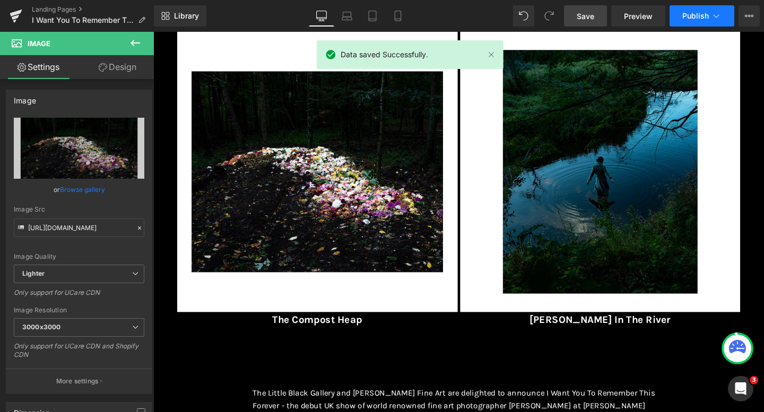
click at [691, 19] on span "Publish" at bounding box center [695, 16] width 27 height 8
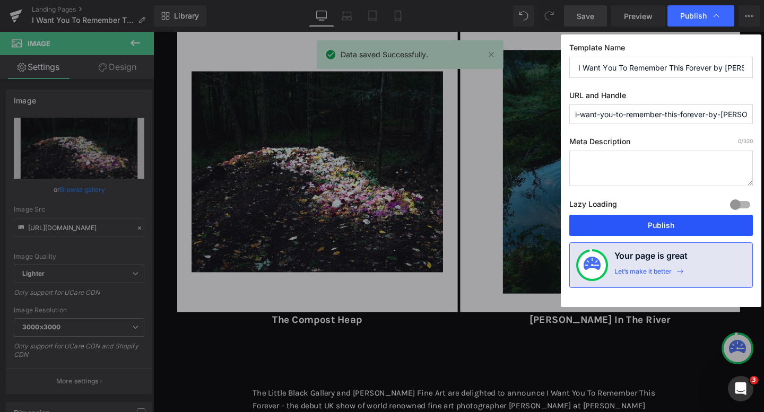
click at [607, 230] on button "Publish" at bounding box center [660, 225] width 183 height 21
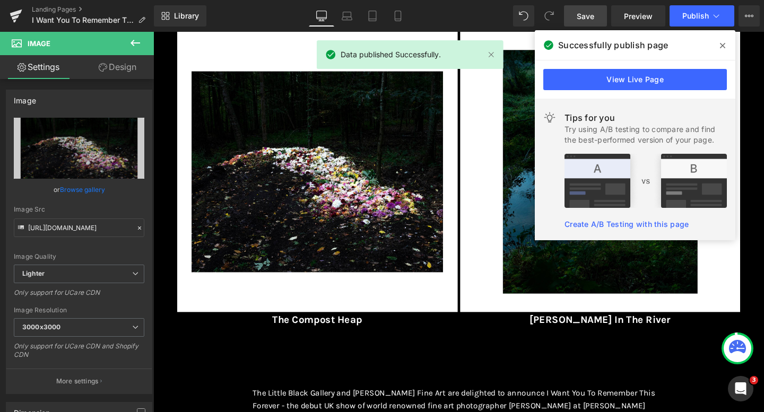
click at [721, 49] on icon at bounding box center [722, 45] width 5 height 8
